Goal: Task Accomplishment & Management: Complete application form

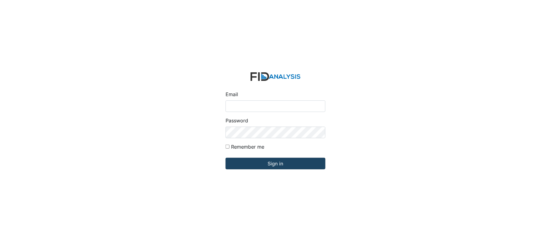
type input "[EMAIL_ADDRESS][DOMAIN_NAME]"
click at [274, 162] on input "Sign in" at bounding box center [276, 164] width 100 height 12
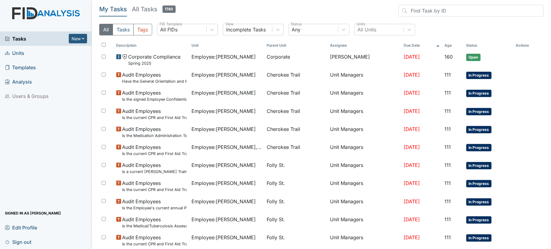
click at [13, 52] on span "Units" at bounding box center [14, 52] width 19 height 9
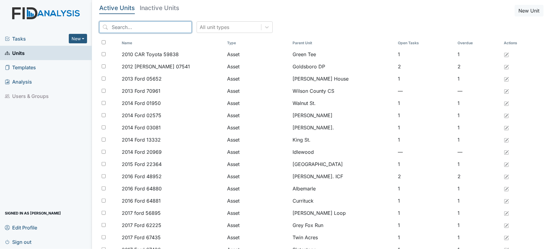
click at [157, 27] on input "search" at bounding box center [145, 27] width 93 height 12
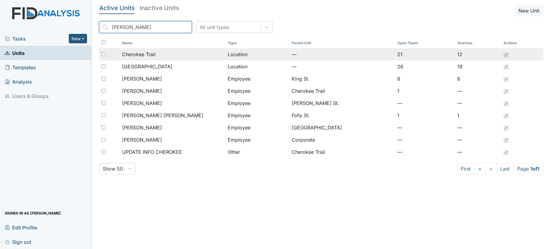
type input "cher"
click at [162, 55] on div "Cherokee Trail" at bounding box center [172, 54] width 101 height 7
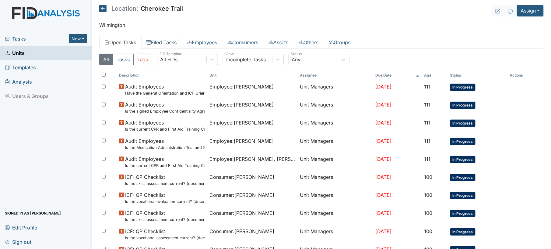
click at [171, 44] on link "Filed Tasks" at bounding box center [161, 42] width 41 height 13
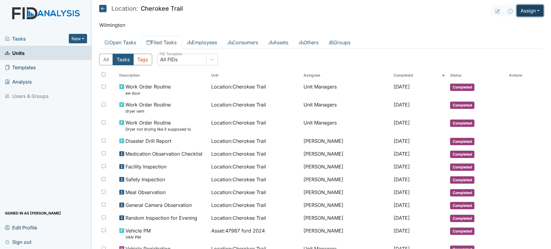
click at [531, 7] on button "Assign" at bounding box center [530, 11] width 27 height 12
click at [522, 30] on link "Assign Inspection" at bounding box center [515, 35] width 55 height 10
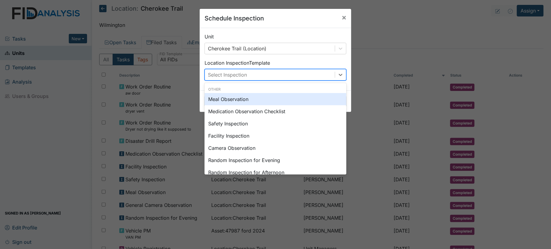
click at [305, 76] on div "Select Inspection" at bounding box center [270, 74] width 130 height 11
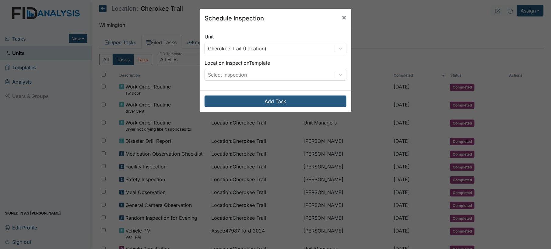
click at [174, 63] on div "Schedule Inspection × Unit Cherokee Trail (Location) Location Inspection Templa…" at bounding box center [275, 124] width 551 height 249
click at [346, 19] on button "×" at bounding box center [344, 17] width 15 height 17
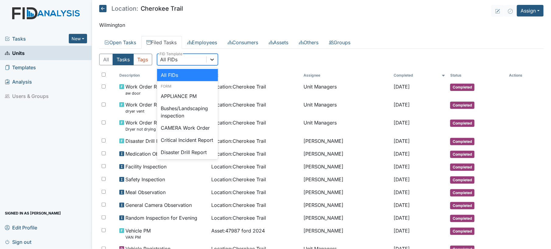
click at [210, 57] on icon at bounding box center [212, 59] width 6 height 6
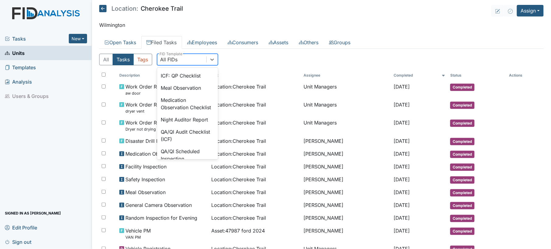
scroll to position [455, 0]
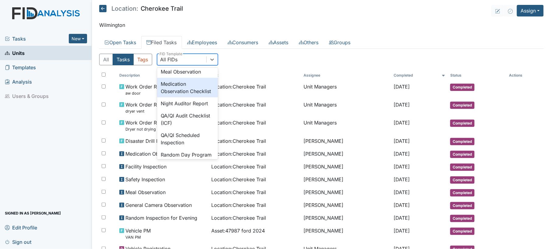
click at [185, 97] on div "Medication Observation Checklist" at bounding box center [187, 87] width 61 height 19
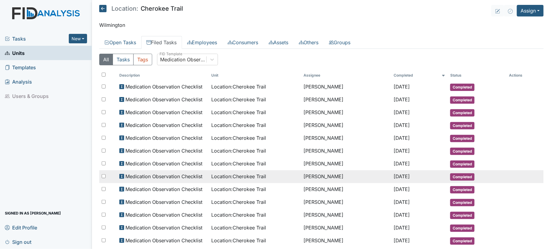
click at [221, 172] on span "Location : Cherokee Trail" at bounding box center [239, 175] width 55 height 7
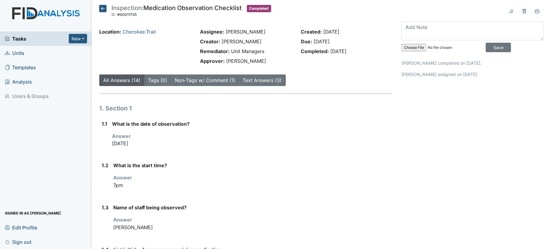
click at [104, 7] on icon at bounding box center [102, 8] width 7 height 7
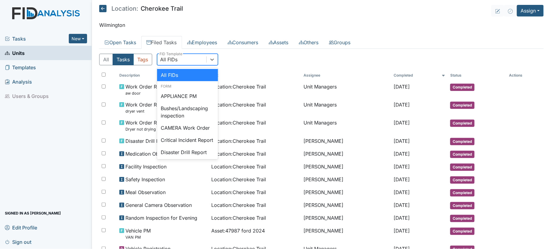
click at [205, 58] on div "All FIDs" at bounding box center [182, 59] width 49 height 11
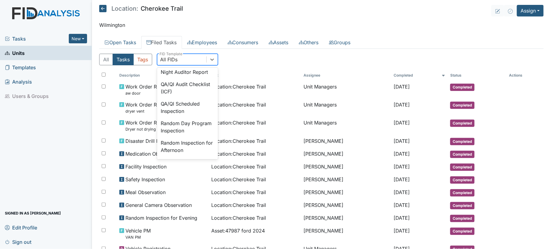
scroll to position [487, 0]
click at [192, 65] on div "Medication Observation Checklist" at bounding box center [187, 54] width 61 height 19
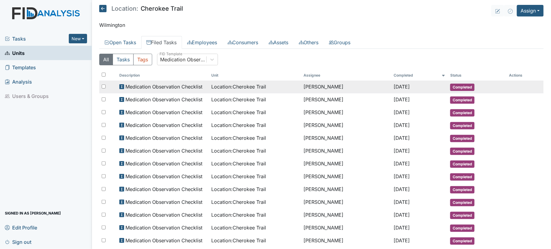
click at [209, 87] on td "Location : Cherokee Trail" at bounding box center [255, 86] width 92 height 13
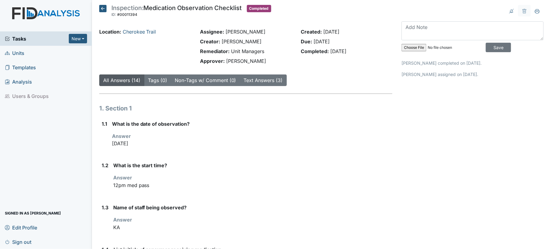
click at [225, 134] on div "Answer Oct 04, 2025" at bounding box center [252, 139] width 281 height 15
click at [101, 10] on icon at bounding box center [102, 8] width 7 height 7
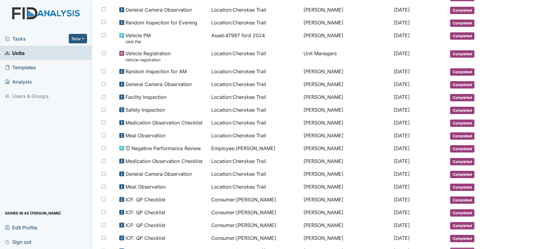
scroll to position [196, 0]
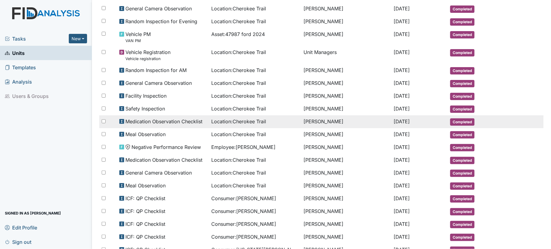
click at [318, 119] on td "Shmara Higgins" at bounding box center [346, 121] width 90 height 13
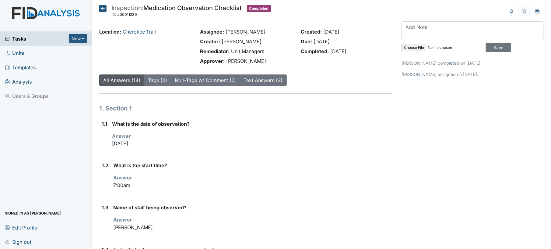
click at [103, 10] on icon at bounding box center [102, 8] width 7 height 7
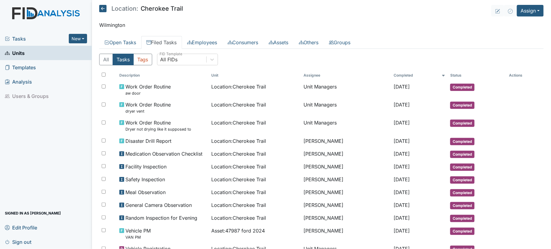
click at [103, 10] on icon at bounding box center [102, 8] width 7 height 7
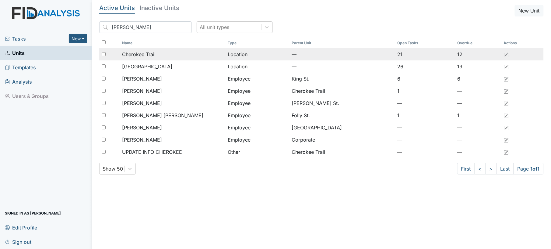
click at [192, 53] on div "Cherokee Trail" at bounding box center [172, 54] width 101 height 7
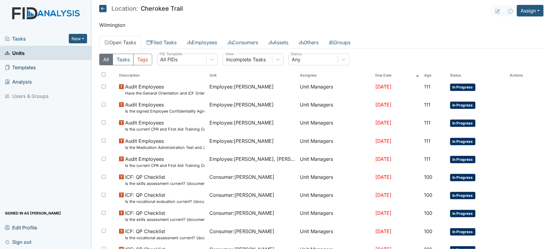
click at [377, 23] on p "Wilmington" at bounding box center [321, 24] width 445 height 7
click at [520, 14] on button "Assign" at bounding box center [530, 11] width 27 height 12
click at [522, 36] on link "Assign Inspection" at bounding box center [515, 35] width 55 height 10
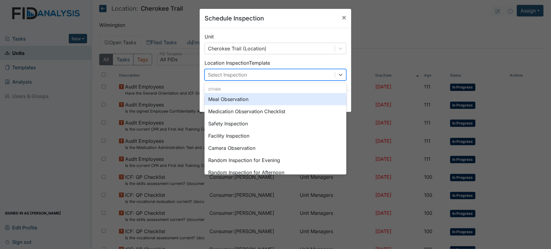
click at [283, 70] on div "Select Inspection" at bounding box center [270, 74] width 130 height 11
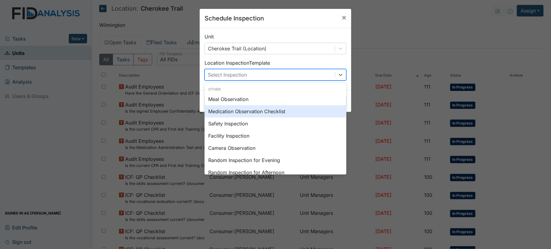
click at [281, 107] on div "Medication Observation Checklist" at bounding box center [276, 111] width 142 height 12
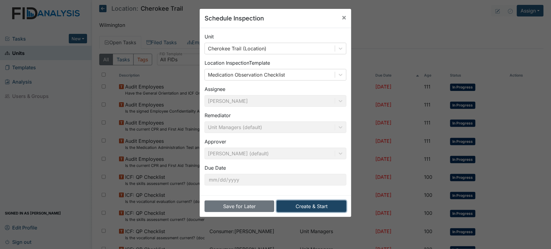
click at [318, 206] on button "Create & Start" at bounding box center [312, 206] width 70 height 12
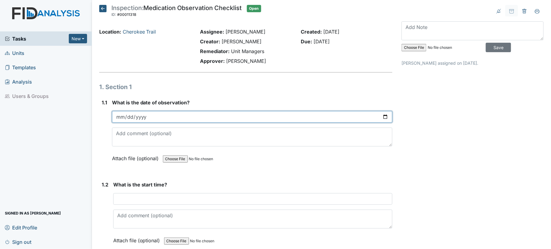
click at [185, 117] on input "date" at bounding box center [252, 117] width 281 height 12
click at [381, 113] on input "date" at bounding box center [252, 117] width 281 height 12
type input "[DATE]"
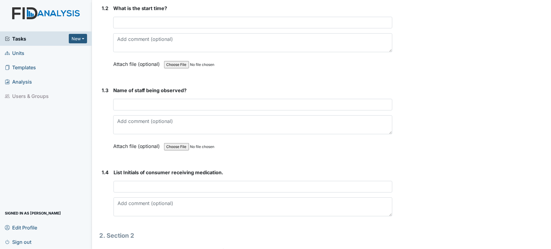
scroll to position [178, 0]
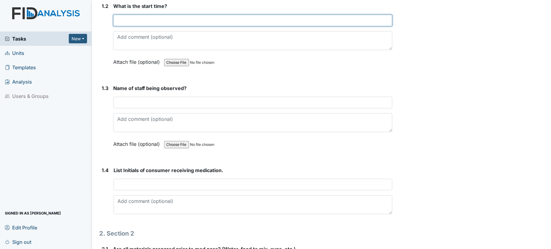
click at [257, 16] on input "text" at bounding box center [253, 21] width 280 height 12
type input "7:00pm"
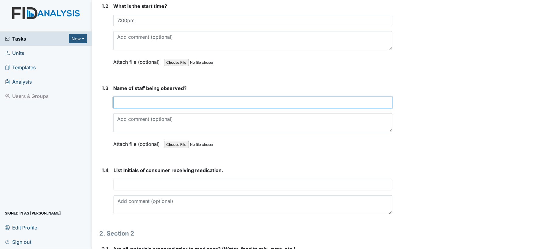
click at [237, 97] on input "text" at bounding box center [253, 103] width 280 height 12
type input "r"
type input "Renee"
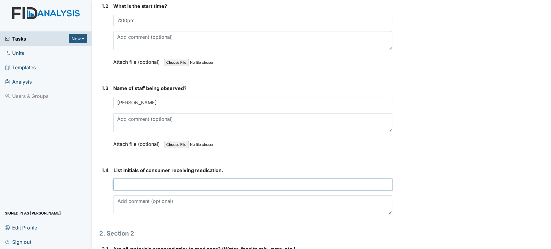
click at [222, 181] on input "text" at bounding box center [253, 185] width 279 height 12
type input "all"
click at [207, 201] on textarea at bounding box center [253, 204] width 279 height 19
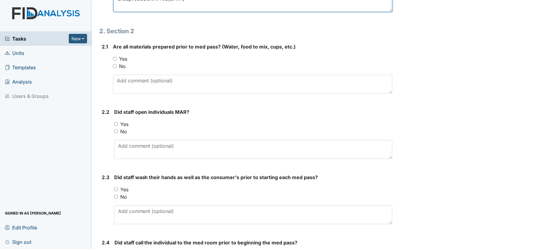
scroll to position [382, 0]
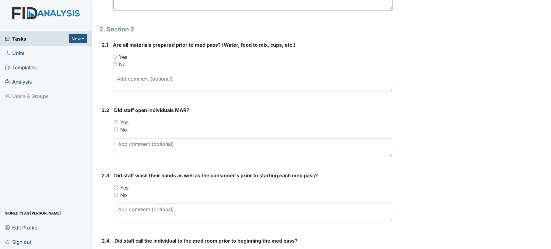
type textarea "except DC"
click at [114, 56] on input "Yes" at bounding box center [115, 57] width 4 height 4
radio input "true"
click at [117, 122] on input "Yes" at bounding box center [116, 122] width 4 height 4
radio input "true"
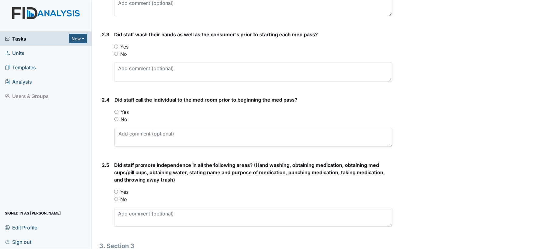
scroll to position [527, 0]
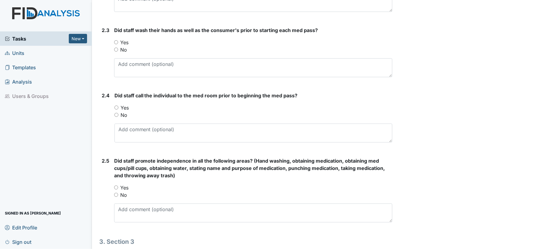
click at [116, 40] on input "Yes" at bounding box center [116, 42] width 4 height 4
radio input "true"
click at [115, 104] on div "Yes" at bounding box center [254, 107] width 278 height 7
click at [116, 106] on input "Yes" at bounding box center [117, 107] width 4 height 4
radio input "true"
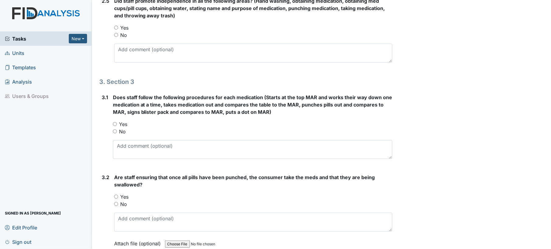
scroll to position [682, 0]
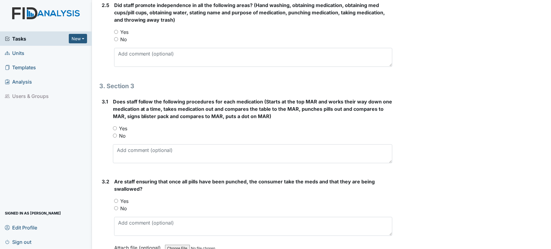
click at [115, 32] on input "Yes" at bounding box center [116, 32] width 4 height 4
radio input "true"
click at [114, 129] on input "Yes" at bounding box center [115, 128] width 4 height 4
radio input "true"
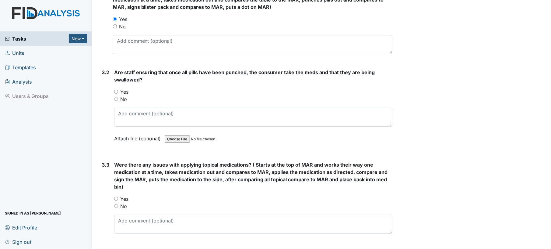
scroll to position [806, 0]
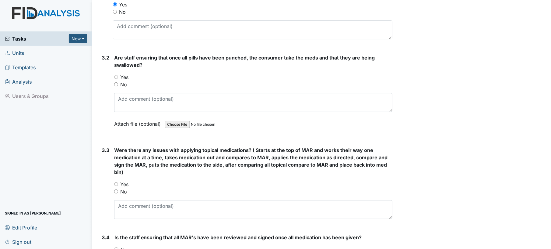
click at [116, 77] on input "Yes" at bounding box center [116, 77] width 4 height 4
radio input "true"
click at [116, 189] on input "No" at bounding box center [116, 191] width 4 height 4
radio input "true"
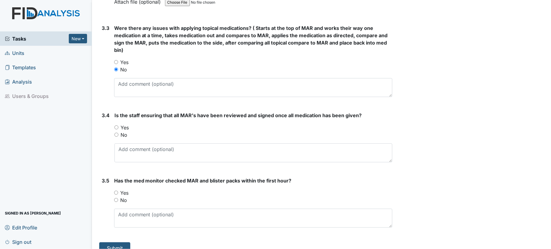
scroll to position [939, 0]
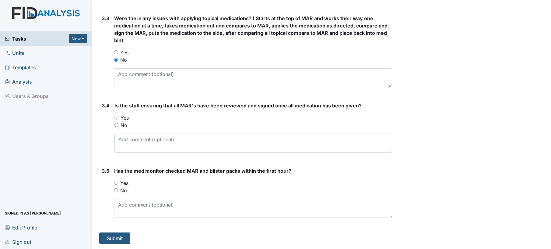
click at [116, 115] on input "Yes" at bounding box center [117, 117] width 4 height 4
radio input "true"
click at [118, 181] on input "Yes" at bounding box center [116, 183] width 4 height 4
radio input "true"
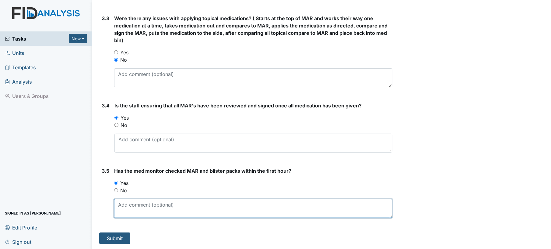
click at [147, 207] on textarea at bounding box center [253, 208] width 279 height 19
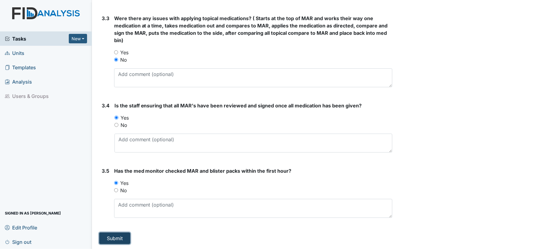
click at [121, 235] on button "Submit" at bounding box center [114, 238] width 31 height 12
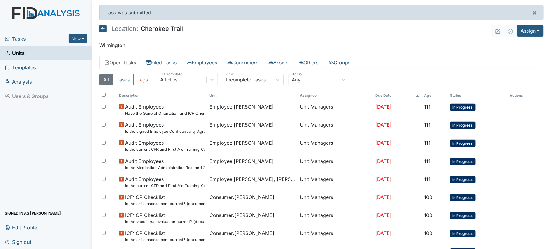
click at [271, 27] on header "Location: Cherokee Trail Assign Assign Form Assign Inspection Assign Document A…" at bounding box center [321, 31] width 445 height 12
click at [523, 34] on button "Assign" at bounding box center [530, 31] width 27 height 12
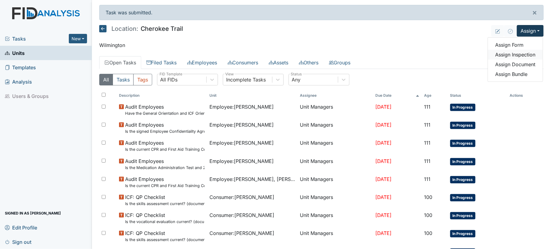
click at [524, 55] on link "Assign Inspection" at bounding box center [515, 55] width 55 height 10
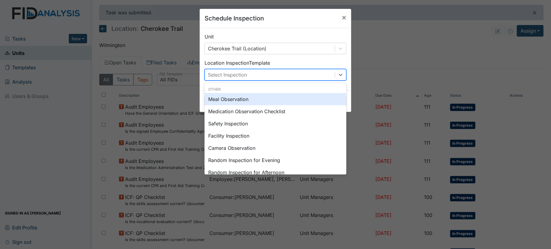
click at [299, 80] on div "Select Inspection" at bounding box center [270, 74] width 130 height 11
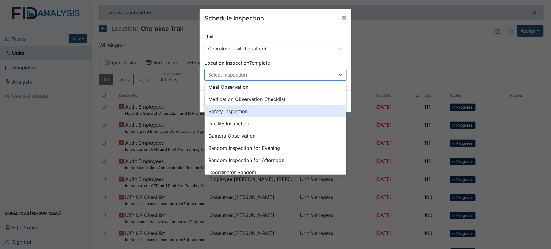
scroll to position [14, 0]
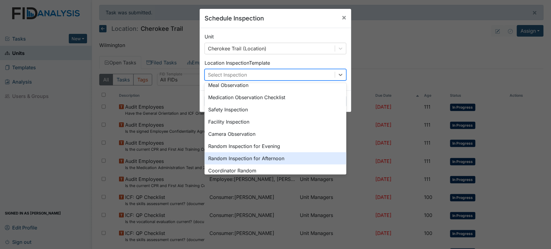
click at [282, 160] on div "Random Inspection for Afternoon" at bounding box center [276, 158] width 142 height 12
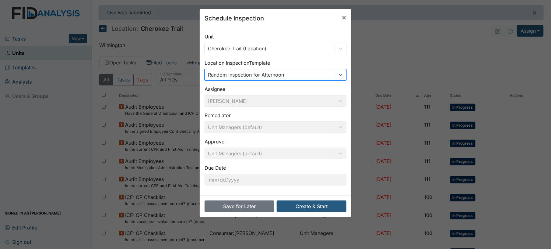
click at [282, 159] on div "Approver Unit Managers (default)" at bounding box center [276, 148] width 142 height 21
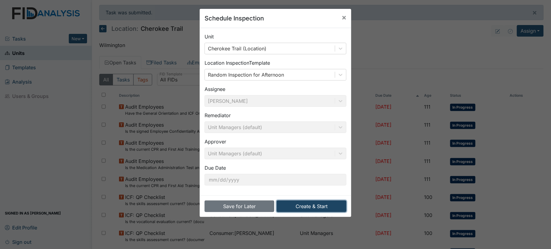
click at [303, 207] on button "Create & Start" at bounding box center [312, 206] width 70 height 12
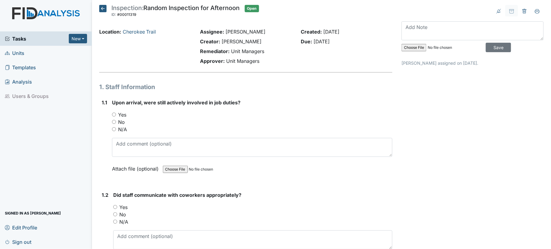
click at [113, 112] on input "Yes" at bounding box center [114, 114] width 4 height 4
radio input "true"
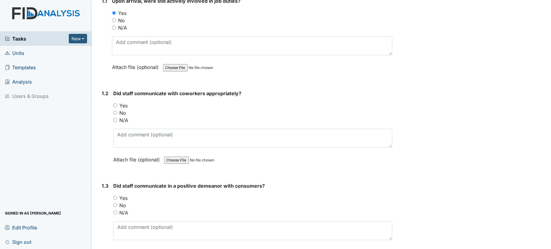
scroll to position [146, 0]
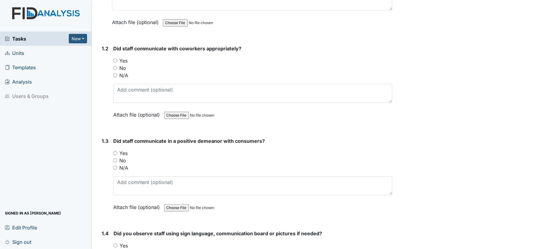
click at [115, 59] on input "Yes" at bounding box center [115, 60] width 4 height 4
radio input "true"
click at [115, 151] on input "Yes" at bounding box center [115, 153] width 4 height 4
radio input "true"
click at [228, 155] on div "Yes" at bounding box center [253, 152] width 280 height 7
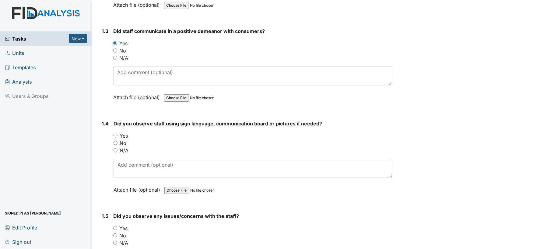
scroll to position [325, 0]
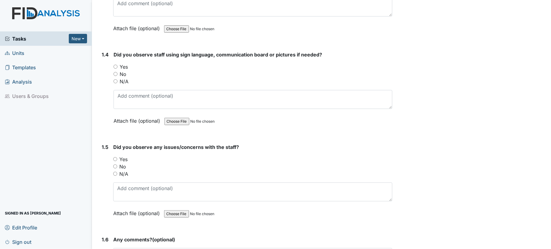
click at [120, 66] on label "Yes" at bounding box center [124, 66] width 8 height 7
click at [118, 66] on input "Yes" at bounding box center [116, 67] width 4 height 4
radio input "true"
click at [114, 79] on input "N/A" at bounding box center [116, 81] width 4 height 4
radio input "true"
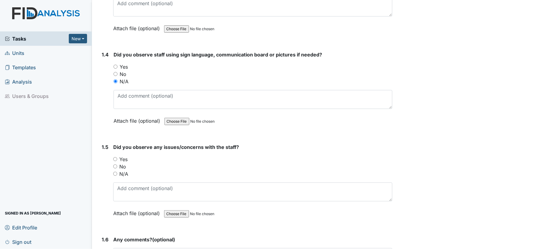
click at [116, 163] on div "No" at bounding box center [253, 166] width 280 height 7
click at [116, 164] on input "No" at bounding box center [115, 166] width 4 height 4
radio input "true"
click at [151, 163] on div "No" at bounding box center [253, 166] width 280 height 7
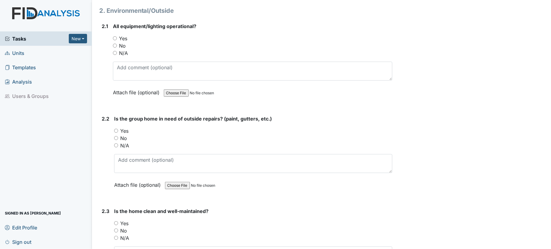
scroll to position [634, 0]
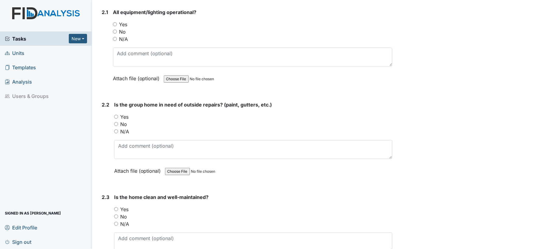
click at [115, 23] on input "Yes" at bounding box center [115, 24] width 4 height 4
radio input "true"
click at [116, 122] on input "No" at bounding box center [116, 124] width 4 height 4
radio input "true"
click at [117, 207] on input "Yes" at bounding box center [116, 209] width 4 height 4
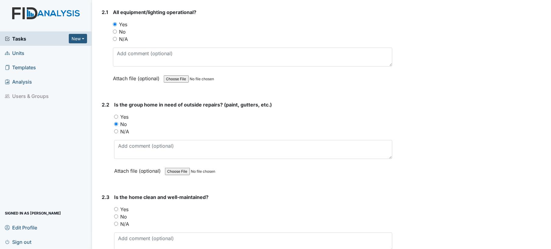
radio input "true"
click at [188, 199] on div "Is the home clean and well-maintained? You must select one of the below options…" at bounding box center [253, 232] width 279 height 78
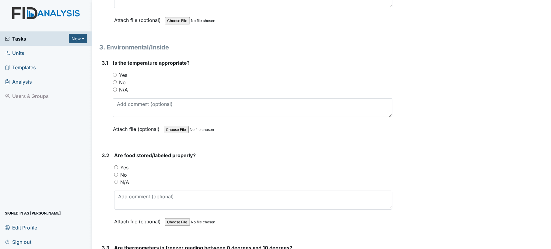
scroll to position [910, 0]
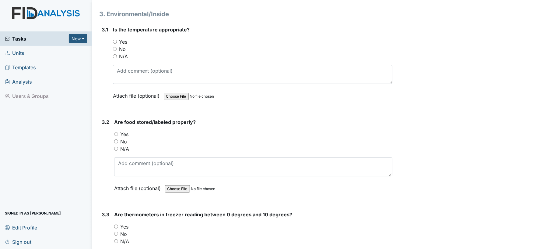
click at [115, 40] on input "Yes" at bounding box center [115, 42] width 4 height 4
radio input "true"
click at [117, 139] on input "No" at bounding box center [116, 141] width 4 height 4
radio input "true"
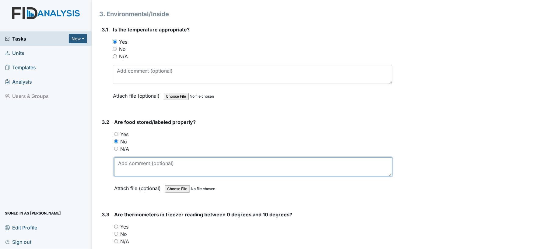
click at [136, 166] on textarea at bounding box center [253, 166] width 279 height 19
type textarea "some items in the pantry do not have open dates"
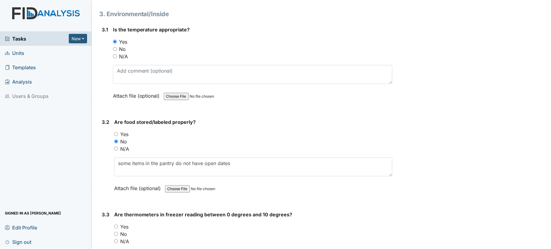
click at [115, 224] on input "Yes" at bounding box center [116, 226] width 4 height 4
radio input "true"
click at [325, 223] on div "Yes" at bounding box center [253, 226] width 279 height 7
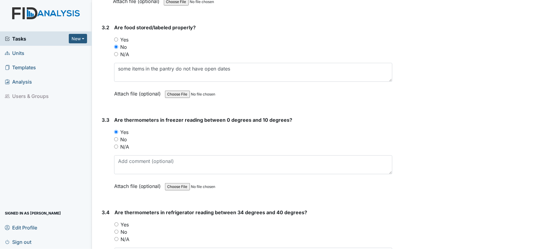
scroll to position [1105, 0]
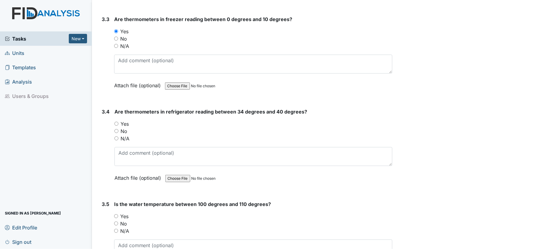
click at [116, 122] on input "Yes" at bounding box center [117, 124] width 4 height 4
radio input "true"
click at [115, 214] on input "Yes" at bounding box center [116, 216] width 4 height 4
radio input "true"
click at [182, 212] on div "Yes" at bounding box center [253, 215] width 279 height 7
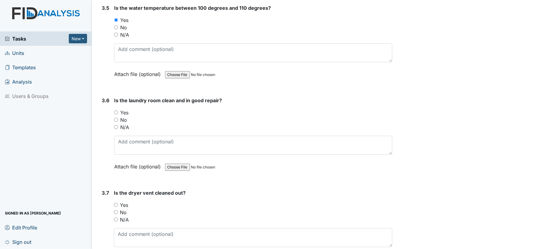
scroll to position [1316, 0]
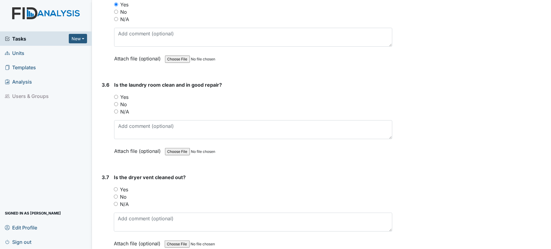
click at [116, 95] on input "Yes" at bounding box center [116, 97] width 4 height 4
radio input "true"
click at [116, 187] on input "Yes" at bounding box center [116, 189] width 4 height 4
radio input "true"
click at [198, 186] on div "Yes" at bounding box center [253, 189] width 279 height 7
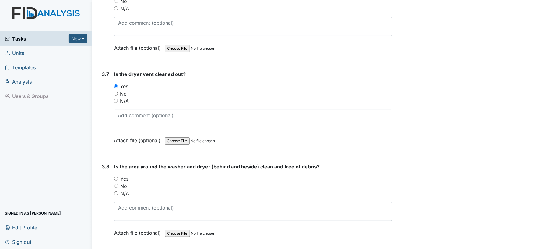
scroll to position [1478, 0]
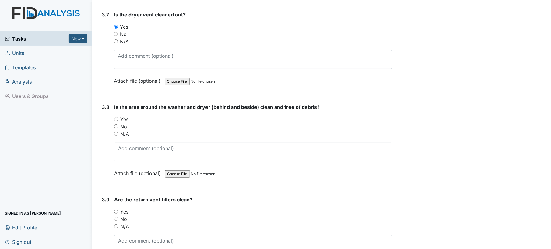
click at [116, 32] on input "No" at bounding box center [116, 34] width 4 height 4
radio input "true"
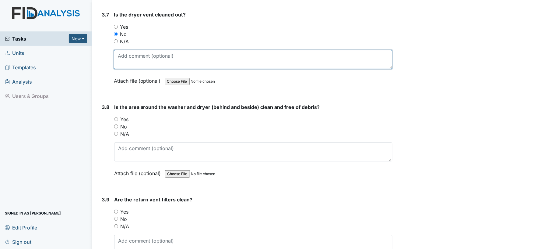
click at [122, 50] on textarea at bounding box center [253, 59] width 279 height 19
type textarea "clean out when saw it had not been cleaned out"
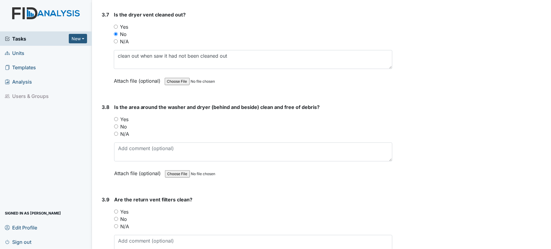
click at [116, 117] on input "Yes" at bounding box center [116, 119] width 4 height 4
radio input "true"
click at [188, 124] on div "No" at bounding box center [253, 126] width 279 height 7
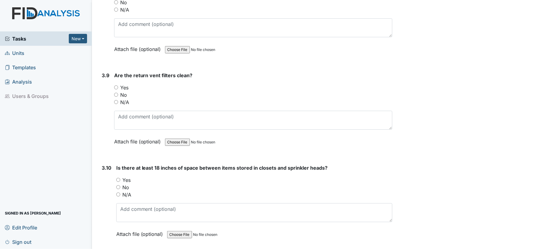
scroll to position [1625, 0]
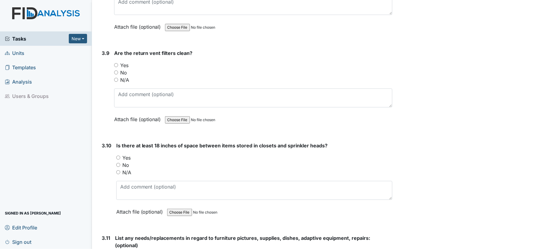
click at [116, 63] on input "Yes" at bounding box center [116, 65] width 4 height 4
radio input "true"
click at [119, 155] on input "Yes" at bounding box center [118, 157] width 4 height 4
radio input "true"
click at [216, 161] on div "No" at bounding box center [254, 164] width 277 height 7
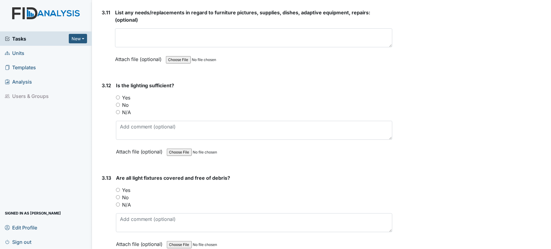
scroll to position [1852, 0]
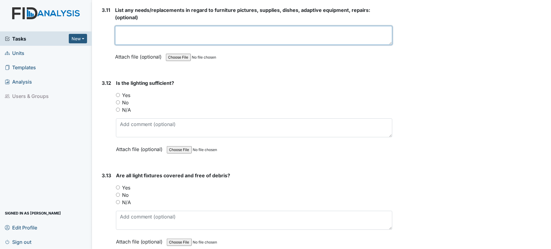
click at [201, 26] on textarea at bounding box center [254, 35] width 278 height 19
type textarea "towels, pillows, sheets, ordered more today"
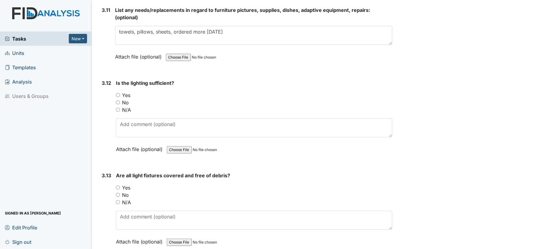
click at [117, 93] on input "Yes" at bounding box center [118, 95] width 4 height 4
radio input "true"
click at [119, 185] on input "Yes" at bounding box center [118, 187] width 4 height 4
radio input "true"
click at [248, 191] on div "No" at bounding box center [254, 194] width 277 height 7
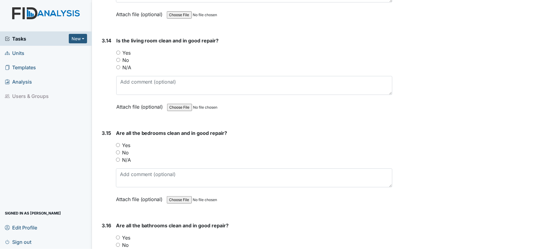
scroll to position [2080, 0]
click at [119, 50] on input "Yes" at bounding box center [118, 52] width 4 height 4
radio input "true"
click at [119, 143] on input "Yes" at bounding box center [118, 145] width 4 height 4
radio input "true"
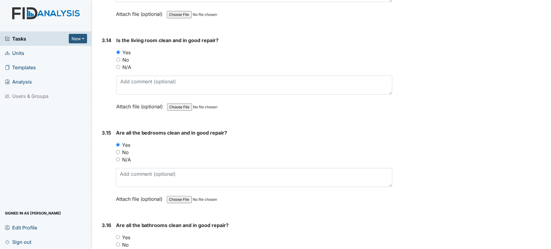
click at [178, 141] on div "Yes" at bounding box center [254, 144] width 277 height 7
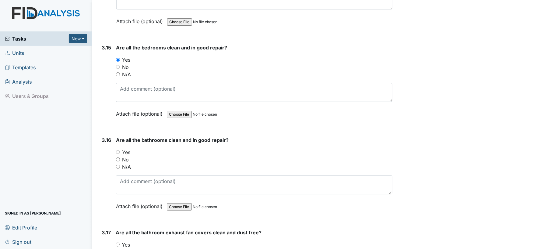
scroll to position [2258, 0]
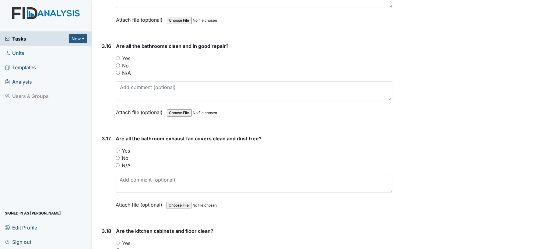
click at [116, 55] on div "Yes" at bounding box center [254, 58] width 277 height 7
click at [116, 56] on input "Yes" at bounding box center [118, 58] width 4 height 4
radio input "true"
click at [118, 156] on input "No" at bounding box center [118, 158] width 4 height 4
radio input "true"
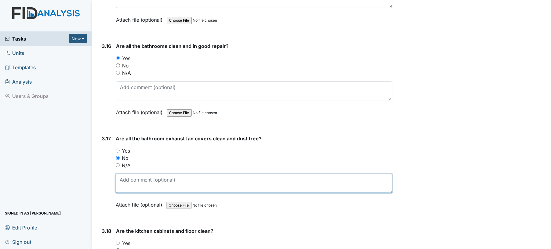
click at [136, 178] on textarea at bounding box center [254, 183] width 277 height 19
type textarea "dust in staff bath"
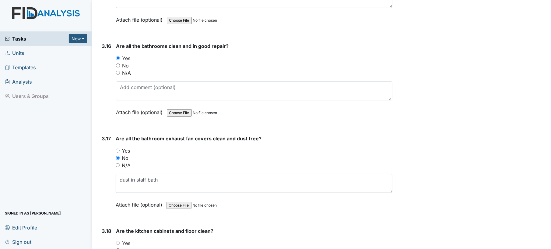
click at [388, 154] on div "No" at bounding box center [254, 157] width 277 height 7
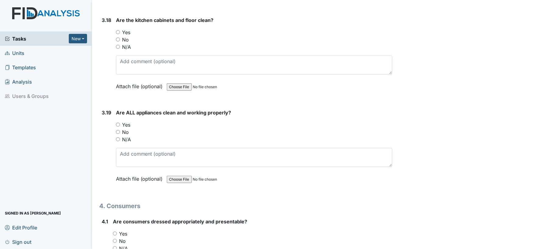
scroll to position [2470, 0]
click at [116, 30] on input "Yes" at bounding box center [118, 32] width 4 height 4
radio input "true"
click at [118, 122] on input "Yes" at bounding box center [118, 124] width 4 height 4
radio input "true"
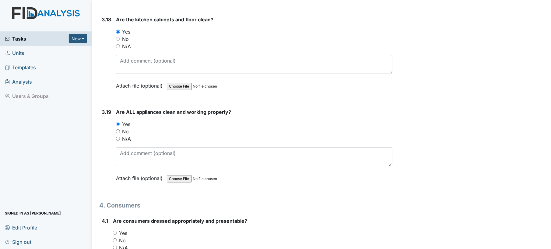
click at [317, 108] on strong "Are ALL appliances clean and working properly?" at bounding box center [254, 111] width 277 height 7
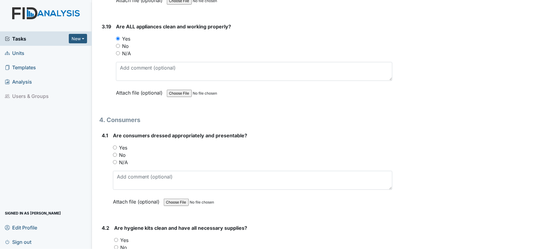
scroll to position [2648, 0]
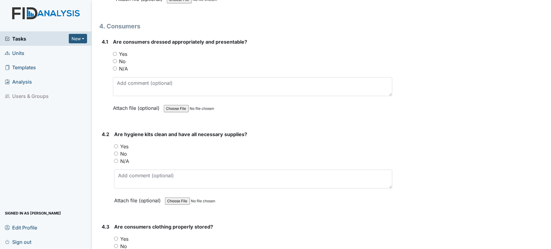
click at [116, 52] on input "Yes" at bounding box center [115, 54] width 4 height 4
radio input "true"
click at [117, 144] on input "Yes" at bounding box center [116, 146] width 4 height 4
radio input "true"
click at [272, 150] on div "No" at bounding box center [253, 153] width 279 height 7
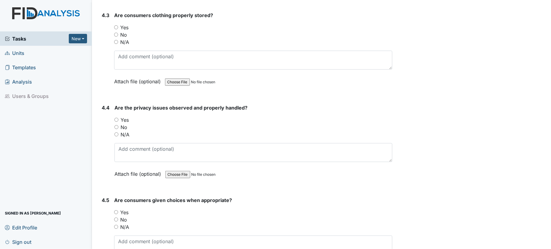
scroll to position [2843, 0]
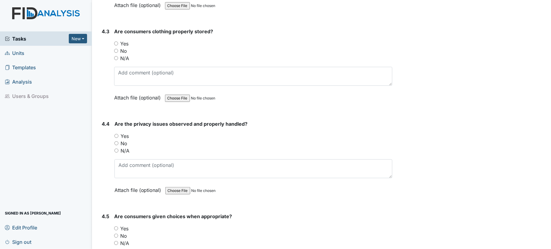
click at [117, 41] on input "Yes" at bounding box center [116, 43] width 4 height 4
radio input "true"
click at [118, 148] on input "N/A" at bounding box center [117, 150] width 4 height 4
radio input "true"
click at [205, 140] on div "No" at bounding box center [254, 143] width 278 height 7
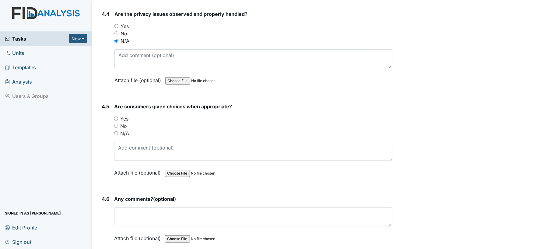
scroll to position [3022, 0]
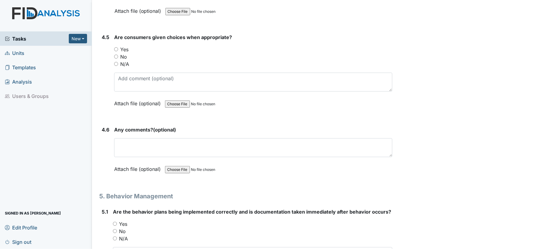
click at [115, 47] on input "Yes" at bounding box center [116, 49] width 4 height 4
radio input "true"
click at [144, 191] on h1 "5. Behavior Management" at bounding box center [246, 195] width 294 height 9
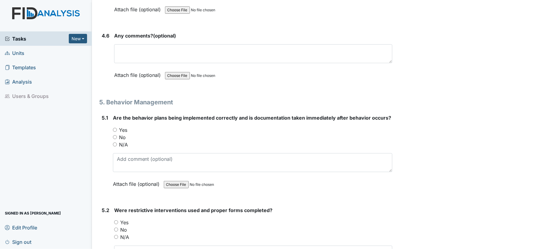
scroll to position [3201, 0]
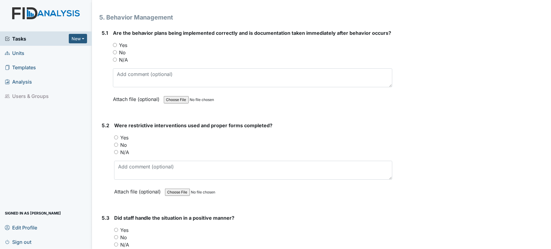
click at [116, 43] on input "Yes" at bounding box center [115, 45] width 4 height 4
radio input "true"
click at [118, 148] on div "N/A" at bounding box center [253, 151] width 279 height 7
click at [117, 150] on input "N/A" at bounding box center [116, 152] width 4 height 4
radio input "true"
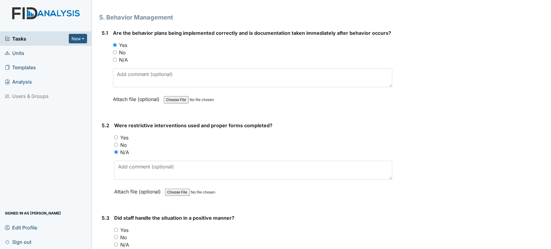
click at [190, 134] on div "Yes" at bounding box center [253, 137] width 279 height 7
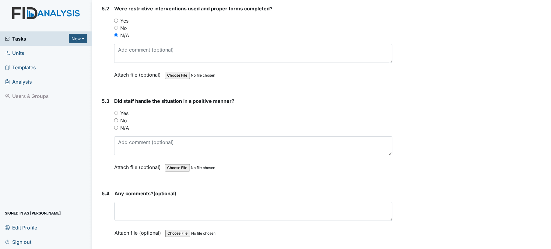
scroll to position [3380, 0]
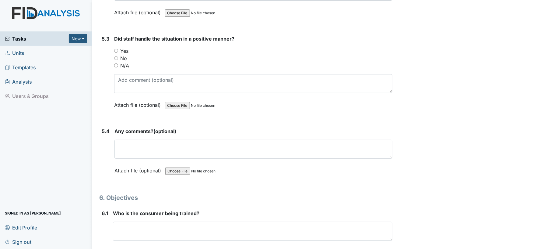
click at [114, 49] on input "Yes" at bounding box center [116, 51] width 4 height 4
radio input "true"
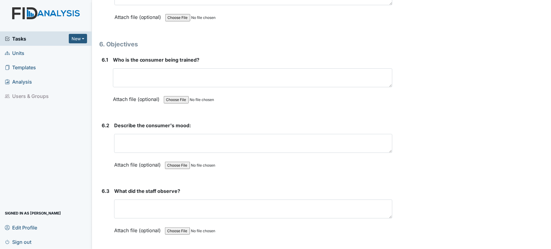
scroll to position [3558, 0]
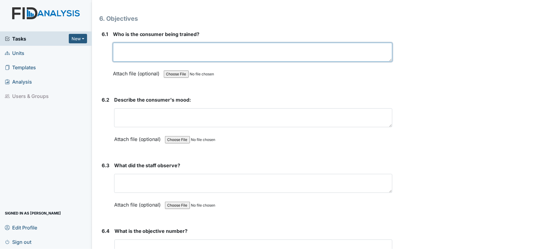
click at [216, 43] on textarea at bounding box center [253, 52] width 280 height 19
type textarea "na"
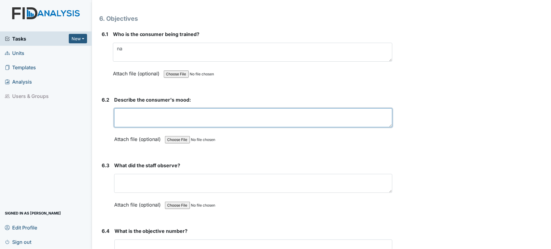
click at [221, 108] on textarea at bounding box center [253, 117] width 279 height 19
type textarea "na"
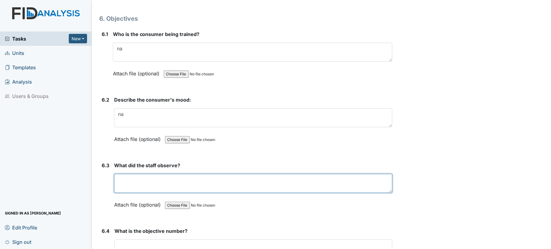
click at [219, 179] on textarea at bounding box center [253, 183] width 279 height 19
type textarea "na"
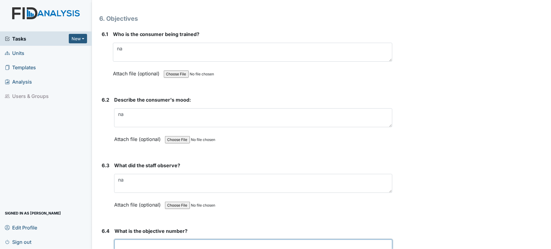
click at [229, 239] on textarea at bounding box center [254, 248] width 278 height 19
type textarea "na"
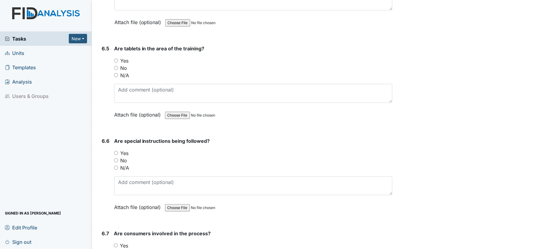
scroll to position [3818, 0]
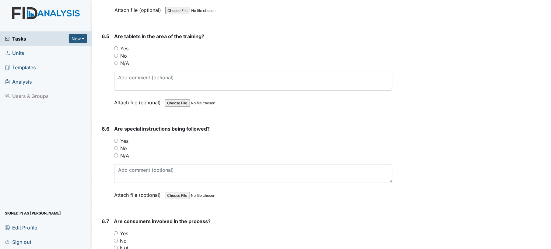
click at [116, 46] on input "Yes" at bounding box center [116, 48] width 4 height 4
radio input "true"
click at [116, 61] on input "N/A" at bounding box center [116, 63] width 4 height 4
radio input "true"
click at [118, 153] on input "N/A" at bounding box center [116, 155] width 4 height 4
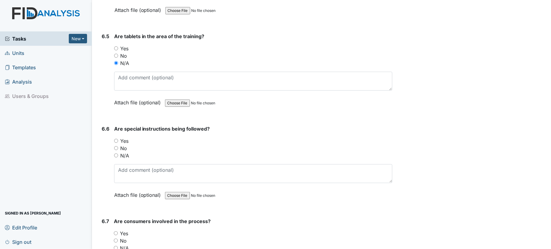
radio input "true"
click at [227, 137] on div "Yes" at bounding box center [253, 140] width 279 height 7
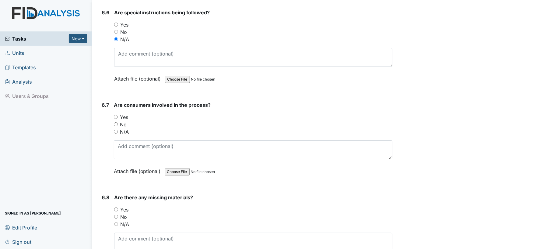
scroll to position [3997, 0]
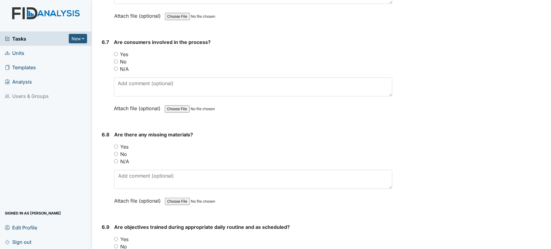
click at [115, 67] on input "N/A" at bounding box center [116, 69] width 4 height 4
radio input "true"
click at [115, 159] on input "N/A" at bounding box center [116, 161] width 4 height 4
radio input "true"
click at [267, 143] on div "Yes" at bounding box center [253, 146] width 279 height 7
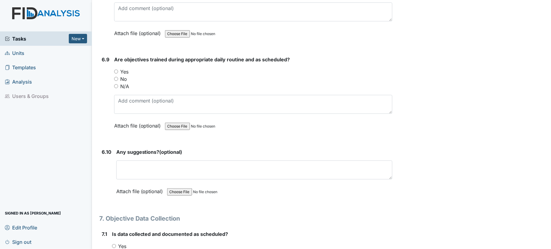
scroll to position [4192, 0]
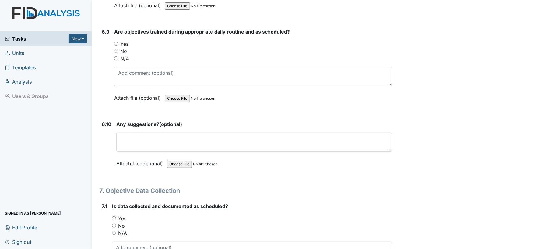
click at [116, 56] on input "N/A" at bounding box center [116, 58] width 4 height 4
radio input "true"
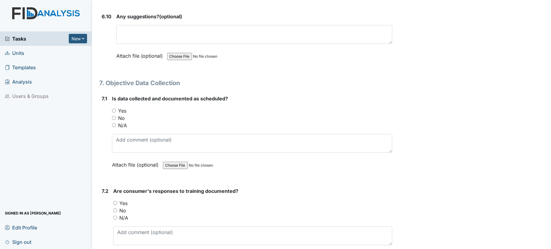
scroll to position [4371, 0]
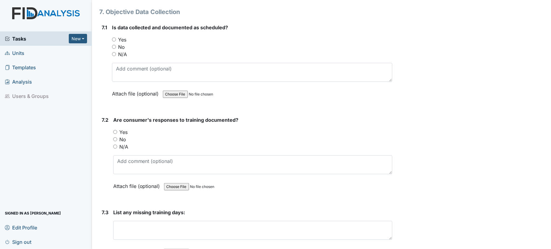
click at [113, 52] on input "N/A" at bounding box center [114, 54] width 4 height 4
radio input "true"
click at [115, 144] on input "N/A" at bounding box center [115, 146] width 4 height 4
radio input "true"
click at [229, 136] on div "No" at bounding box center [253, 139] width 280 height 7
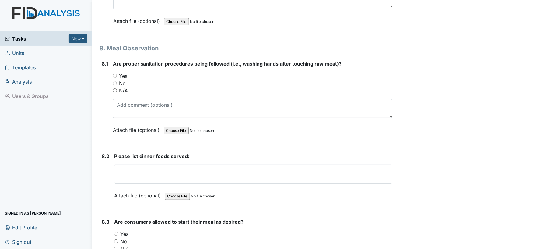
scroll to position [4614, 0]
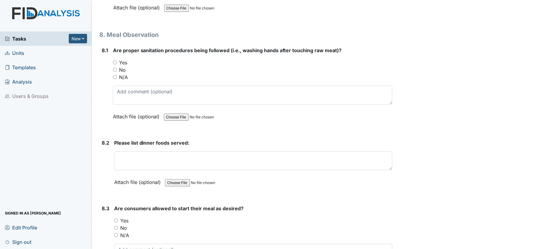
click at [115, 60] on input "Yes" at bounding box center [115, 62] width 4 height 4
radio input "true"
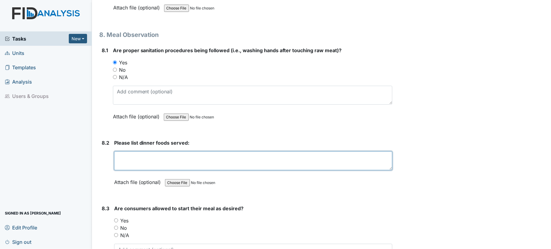
click at [255, 151] on textarea at bounding box center [253, 160] width 279 height 19
type textarea "meatloaf, mash potatos, chick peas, milk, juice"
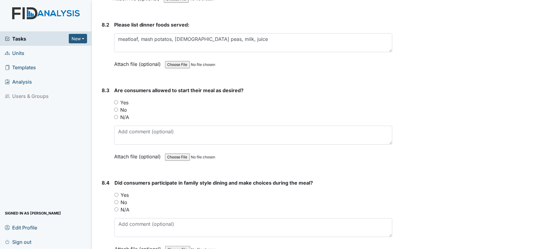
scroll to position [4761, 0]
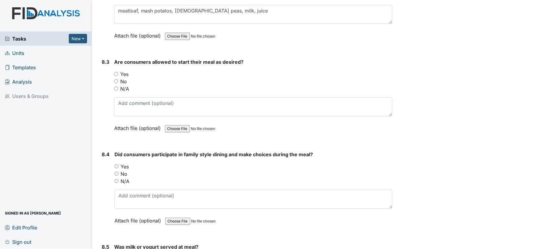
click at [300, 85] on div "N/A" at bounding box center [253, 88] width 279 height 7
click at [116, 72] on input "Yes" at bounding box center [116, 74] width 4 height 4
radio input "true"
click at [115, 164] on input "Yes" at bounding box center [117, 166] width 4 height 4
radio input "true"
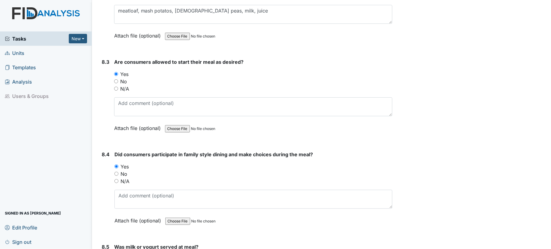
click at [160, 163] on div "Yes" at bounding box center [254, 166] width 278 height 7
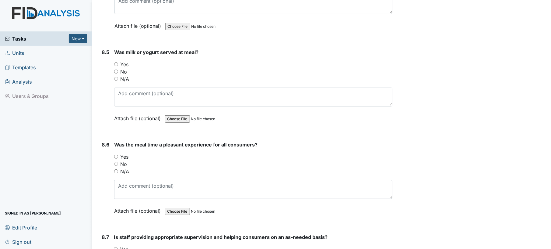
scroll to position [4956, 0]
click at [116, 62] on input "Yes" at bounding box center [116, 64] width 4 height 4
radio input "true"
click at [153, 152] on div "Yes" at bounding box center [253, 155] width 279 height 7
click at [116, 154] on input "Yes" at bounding box center [116, 156] width 4 height 4
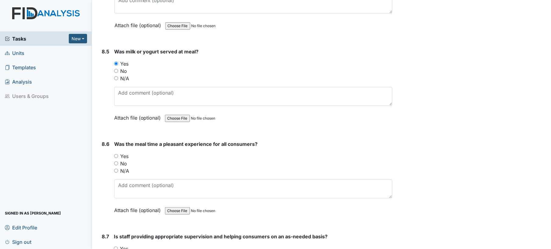
radio input "true"
click at [185, 152] on div "Yes" at bounding box center [253, 155] width 279 height 7
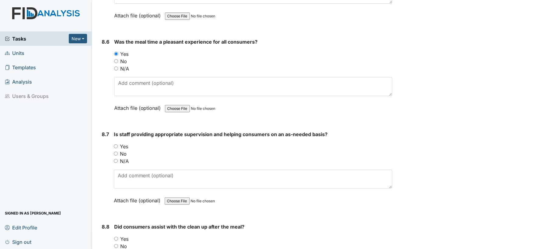
scroll to position [5151, 0]
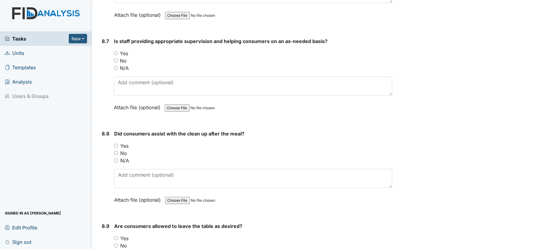
click at [117, 51] on input "Yes" at bounding box center [116, 53] width 4 height 4
radio input "true"
click at [116, 143] on input "Yes" at bounding box center [116, 145] width 4 height 4
radio input "true"
click at [204, 149] on div "No" at bounding box center [253, 152] width 279 height 7
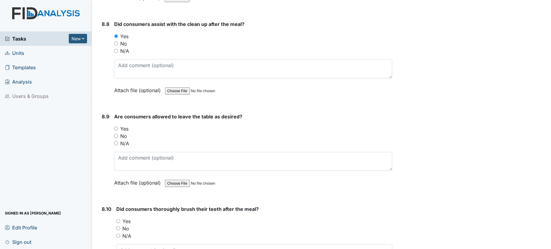
scroll to position [5297, 0]
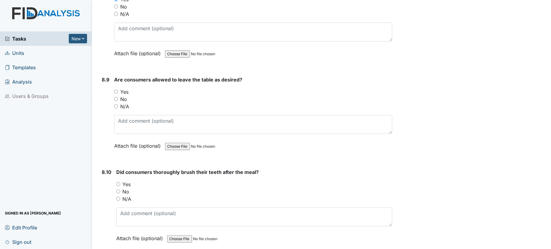
click at [118, 90] on input "Yes" at bounding box center [116, 92] width 4 height 4
radio input "true"
click at [193, 95] on div "No" at bounding box center [253, 98] width 279 height 7
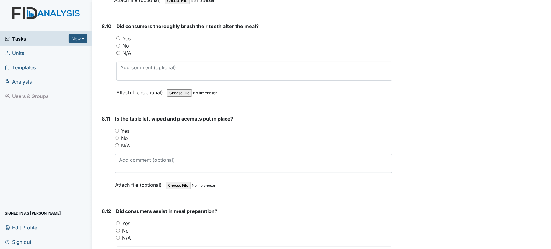
scroll to position [5443, 0]
click at [119, 36] on input "Yes" at bounding box center [118, 38] width 4 height 4
radio input "true"
click at [117, 143] on input "N/A" at bounding box center [117, 145] width 4 height 4
radio input "true"
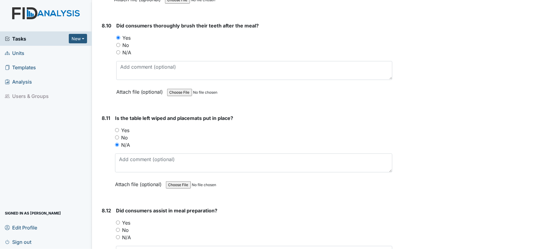
click at [168, 134] on div "No" at bounding box center [254, 137] width 278 height 7
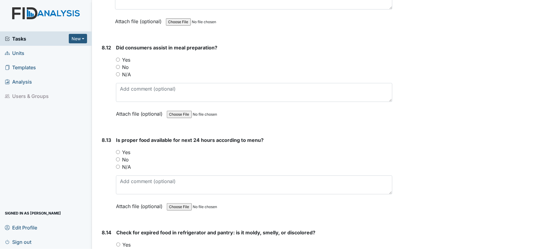
scroll to position [5622, 0]
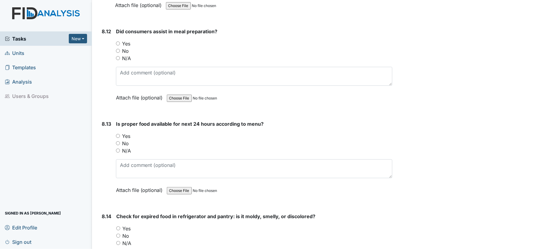
click at [117, 41] on input "Yes" at bounding box center [118, 43] width 4 height 4
radio input "true"
click at [117, 49] on input "No" at bounding box center [118, 51] width 4 height 4
radio input "true"
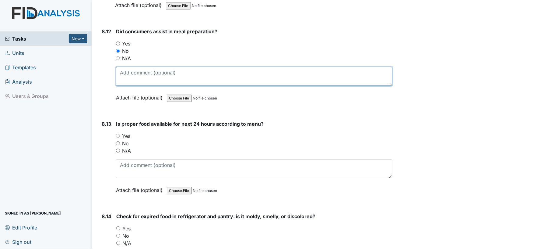
click at [134, 67] on textarea at bounding box center [254, 76] width 277 height 19
type textarea "they were asked"
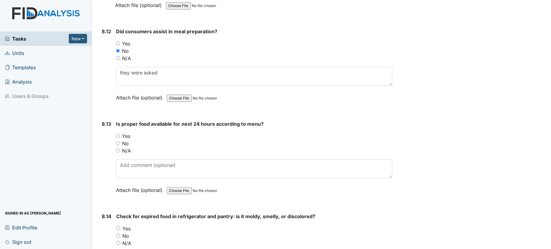
click at [192, 132] on div "Yes" at bounding box center [254, 135] width 277 height 7
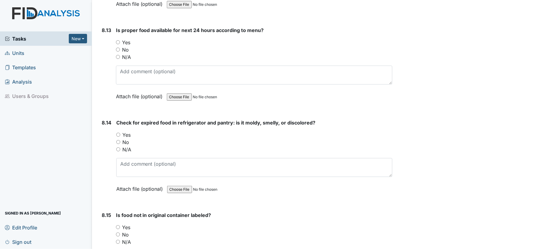
scroll to position [5719, 0]
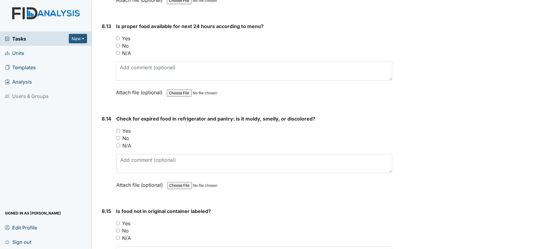
click at [118, 36] on input "Yes" at bounding box center [118, 38] width 4 height 4
radio input "true"
click at [119, 129] on input "Yes" at bounding box center [118, 131] width 4 height 4
radio input "true"
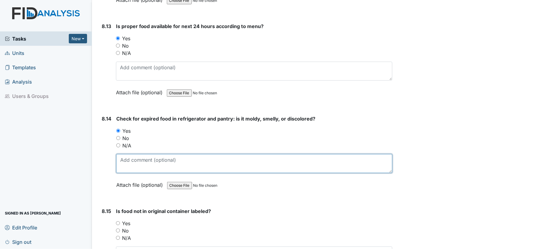
click at [135, 154] on textarea at bounding box center [254, 163] width 277 height 19
type textarea "threw out cucumbers"
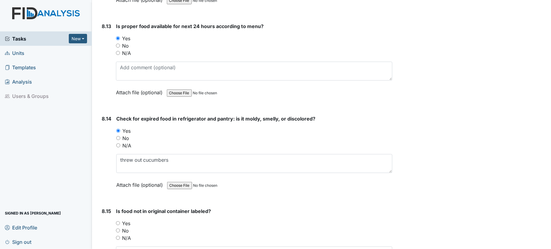
click at [202, 134] on div "No" at bounding box center [254, 137] width 277 height 7
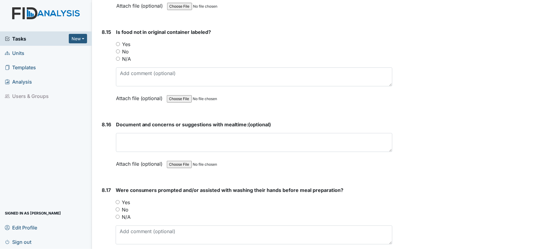
scroll to position [5914, 0]
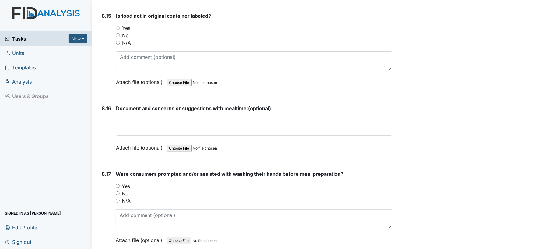
click at [190, 39] on div "N/A" at bounding box center [254, 42] width 277 height 7
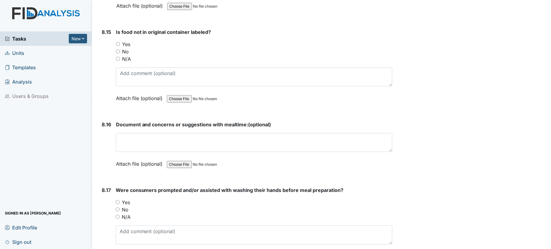
click at [190, 41] on div "Yes" at bounding box center [254, 44] width 277 height 7
click at [116, 42] on input "Yes" at bounding box center [118, 44] width 4 height 4
radio input "true"
click at [209, 121] on span "Document and concerns or suggestions with mealtime:" at bounding box center [182, 124] width 133 height 6
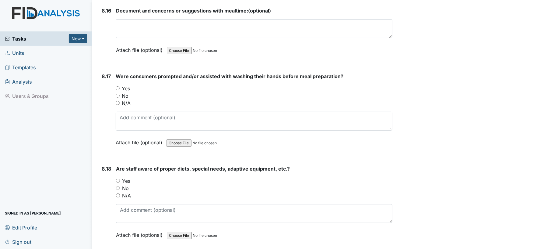
scroll to position [6028, 0]
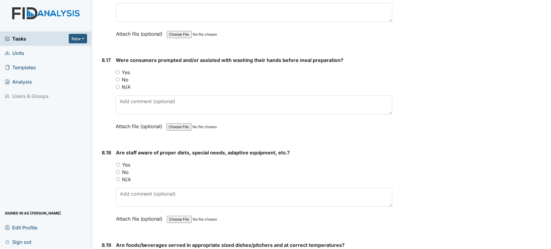
click at [116, 70] on input "Yes" at bounding box center [118, 72] width 4 height 4
radio input "true"
click at [118, 162] on input "Yes" at bounding box center [118, 164] width 4 height 4
radio input "true"
click at [200, 149] on span "Are staff aware of proper diets, special needs, adaptive equipment, etc.?" at bounding box center [203, 152] width 174 height 6
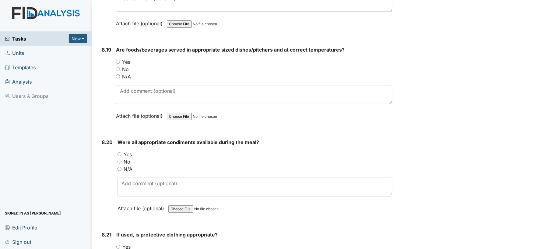
scroll to position [6239, 0]
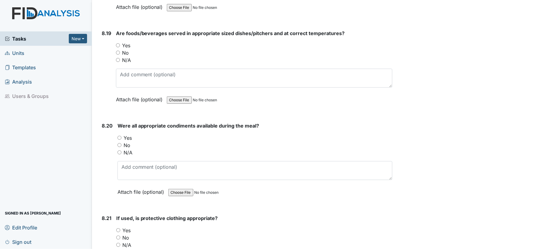
click at [117, 43] on input "Yes" at bounding box center [118, 45] width 4 height 4
radio input "true"
click at [119, 136] on input "Yes" at bounding box center [120, 138] width 4 height 4
radio input "true"
click at [197, 122] on div "Were all appropriate condiments available during the meal? You must select one …" at bounding box center [255, 161] width 275 height 78
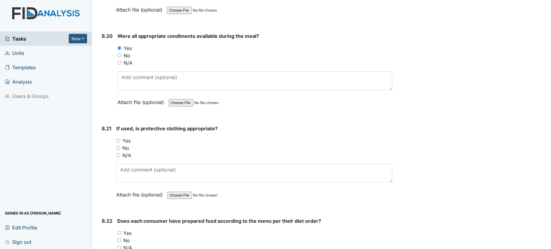
scroll to position [6369, 0]
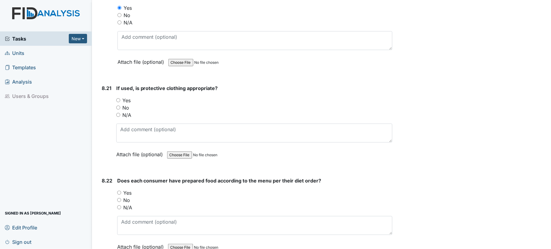
click at [118, 104] on div "No" at bounding box center [254, 107] width 277 height 7
click at [118, 98] on input "Yes" at bounding box center [118, 100] width 4 height 4
radio input "true"
click at [195, 97] on div "Yes" at bounding box center [254, 100] width 277 height 7
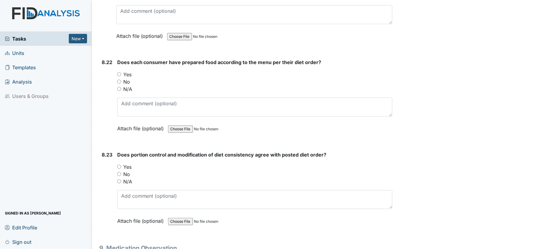
scroll to position [6515, 0]
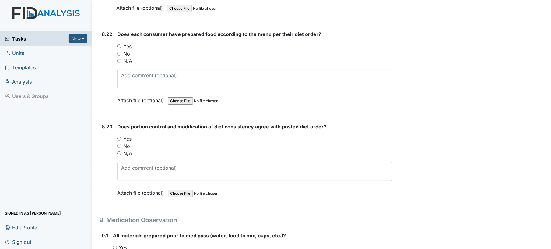
click at [120, 44] on input "Yes" at bounding box center [119, 46] width 4 height 4
radio input "true"
click at [120, 136] on input "Yes" at bounding box center [119, 138] width 4 height 4
radio input "true"
click at [181, 135] on div "Yes" at bounding box center [255, 138] width 276 height 7
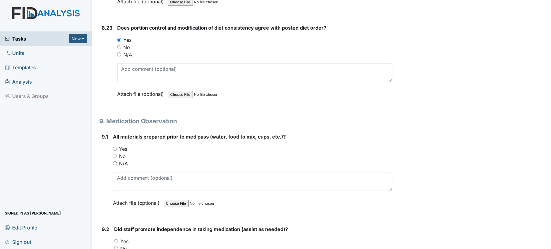
scroll to position [6694, 0]
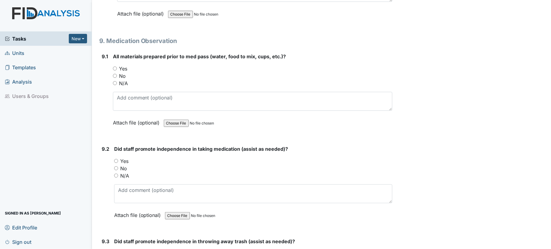
click at [114, 65] on div "Yes" at bounding box center [253, 68] width 280 height 7
click at [113, 65] on div "Yes" at bounding box center [253, 68] width 280 height 7
click at [116, 66] on input "Yes" at bounding box center [115, 68] width 4 height 4
radio input "true"
click at [116, 159] on input "Yes" at bounding box center [116, 161] width 4 height 4
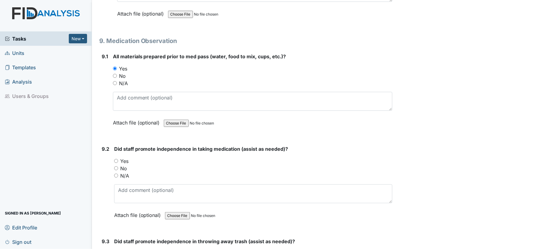
radio input "true"
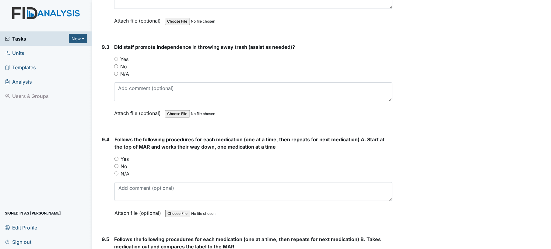
scroll to position [6908, 0]
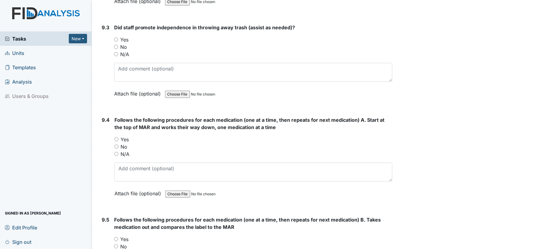
click at [115, 37] on input "Yes" at bounding box center [116, 39] width 4 height 4
radio input "true"
click at [133, 87] on div "Attach file (optional) You can upload .pdf, .txt, .jpg, .jpeg, .png, .csv, .xls…" at bounding box center [253, 94] width 279 height 15
click at [116, 137] on input "Yes" at bounding box center [117, 139] width 4 height 4
radio input "true"
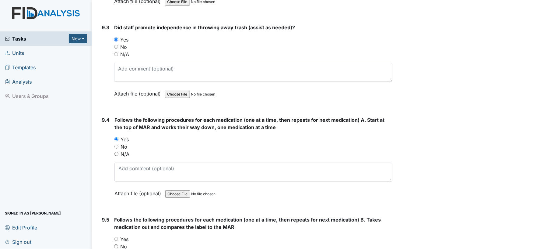
click at [177, 143] on div "No" at bounding box center [254, 146] width 278 height 7
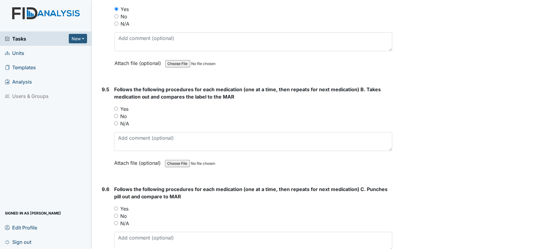
scroll to position [7054, 0]
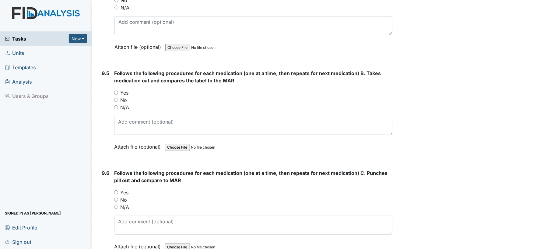
click at [168, 104] on div "N/A" at bounding box center [253, 107] width 279 height 7
click at [116, 90] on input "Yes" at bounding box center [116, 92] width 4 height 4
radio input "true"
click at [232, 104] on div "N/A" at bounding box center [253, 107] width 279 height 7
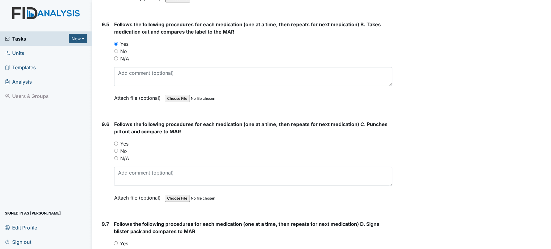
scroll to position [7151, 0]
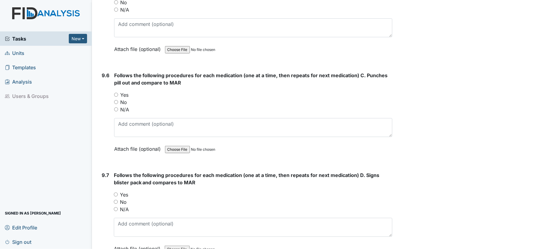
click at [116, 93] on input "Yes" at bounding box center [116, 95] width 4 height 4
radio input "true"
click at [116, 192] on input "Yes" at bounding box center [116, 194] width 4 height 4
radio input "true"
click at [177, 191] on div "Yes" at bounding box center [253, 194] width 279 height 7
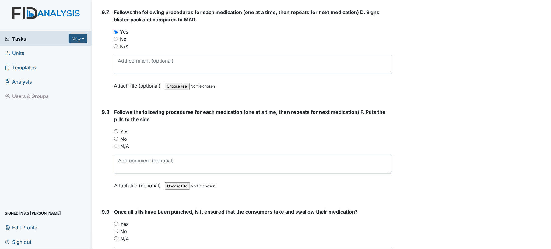
scroll to position [7346, 0]
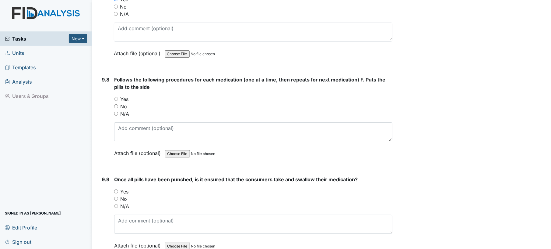
click at [119, 95] on div "Yes" at bounding box center [253, 98] width 279 height 7
click at [116, 97] on input "Yes" at bounding box center [116, 99] width 4 height 4
radio input "true"
click at [160, 95] on div "Yes" at bounding box center [253, 98] width 279 height 7
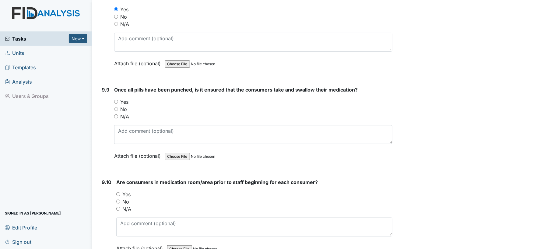
scroll to position [7460, 0]
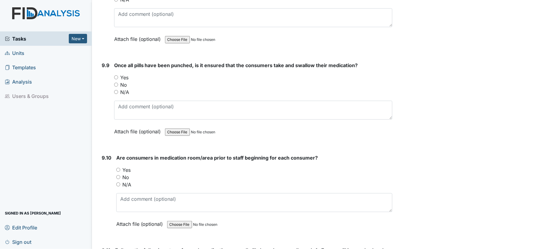
click at [165, 62] on div "Once all pills have been punched, is it ensured that the consumers take and swa…" at bounding box center [253, 101] width 279 height 78
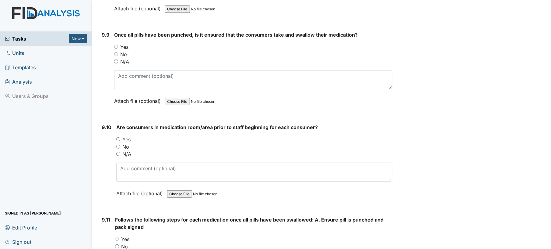
scroll to position [7493, 0]
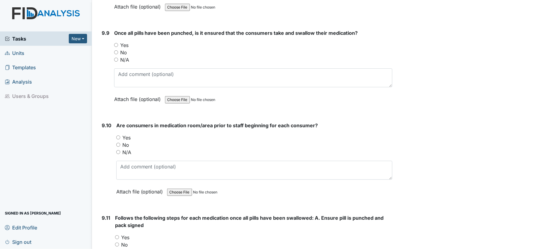
click at [116, 43] on input "Yes" at bounding box center [116, 45] width 4 height 4
radio input "true"
click at [164, 49] on div "No" at bounding box center [253, 52] width 279 height 7
click at [115, 122] on div "9.10 Are consumers in medication room/area prior to staff beginning for each co…" at bounding box center [246, 163] width 294 height 83
click at [117, 135] on input "Yes" at bounding box center [118, 137] width 4 height 4
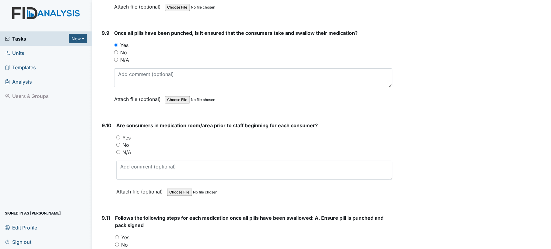
radio input "true"
click at [204, 141] on div "No" at bounding box center [254, 144] width 277 height 7
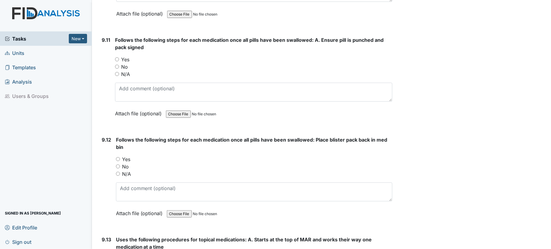
scroll to position [7672, 0]
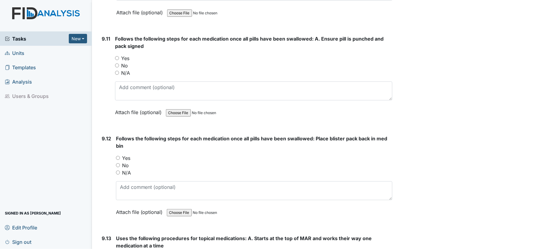
click at [117, 56] on input "Yes" at bounding box center [117, 58] width 4 height 4
radio input "true"
click at [116, 156] on input "Yes" at bounding box center [118, 158] width 4 height 4
radio input "true"
click at [198, 161] on div "No" at bounding box center [254, 164] width 277 height 7
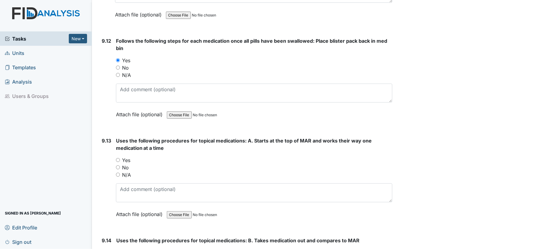
scroll to position [7785, 0]
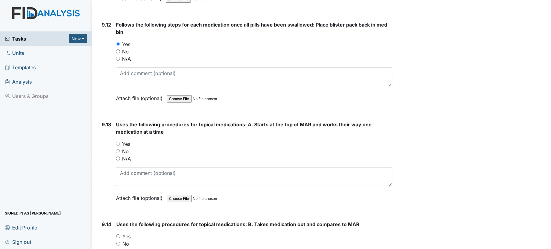
click at [119, 142] on input "Yes" at bounding box center [118, 144] width 4 height 4
radio input "true"
click at [172, 140] on div "Yes" at bounding box center [254, 143] width 277 height 7
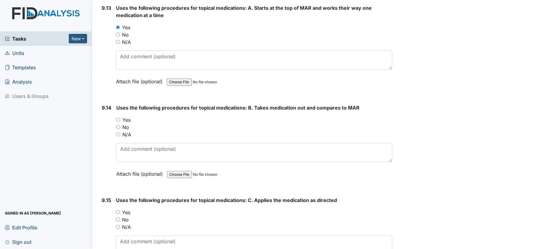
scroll to position [7915, 0]
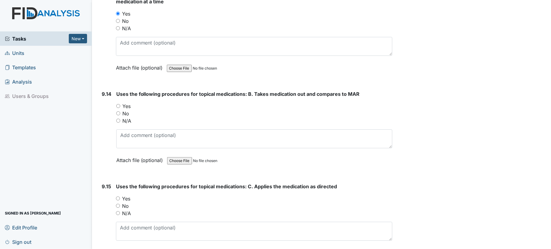
click at [120, 104] on input "Yes" at bounding box center [118, 106] width 4 height 4
radio input "true"
click at [175, 110] on div "No" at bounding box center [254, 113] width 277 height 7
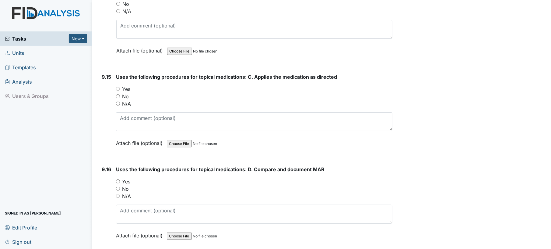
scroll to position [8045, 0]
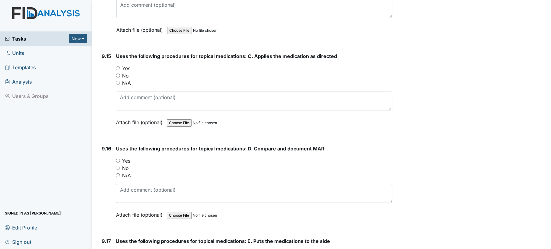
click at [119, 66] on input "Yes" at bounding box center [118, 68] width 4 height 4
radio input "true"
click at [119, 158] on input "Yes" at bounding box center [118, 160] width 4 height 4
radio input "true"
click at [185, 157] on div "Yes" at bounding box center [254, 160] width 277 height 7
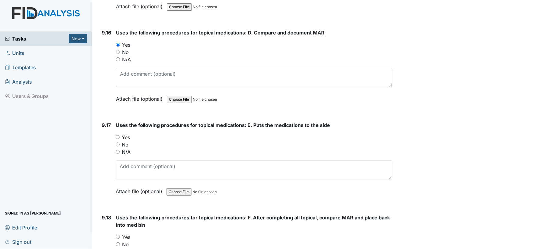
scroll to position [8240, 0]
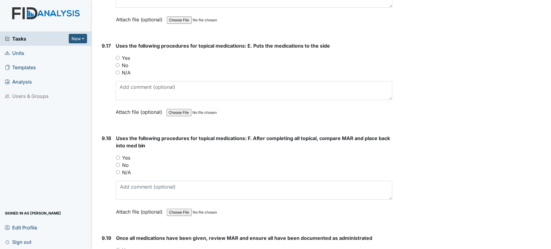
click at [119, 56] on input "Yes" at bounding box center [118, 58] width 4 height 4
radio input "true"
click at [116, 155] on input "Yes" at bounding box center [118, 157] width 4 height 4
radio input "true"
click at [197, 134] on div "Uses the following procedures for topical medications: F. After completing all …" at bounding box center [254, 176] width 277 height 85
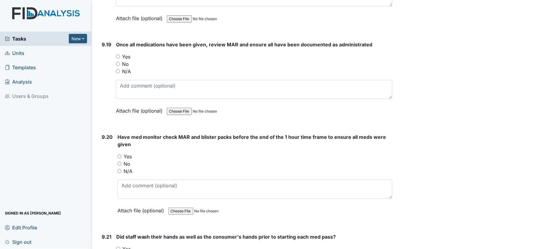
scroll to position [8435, 0]
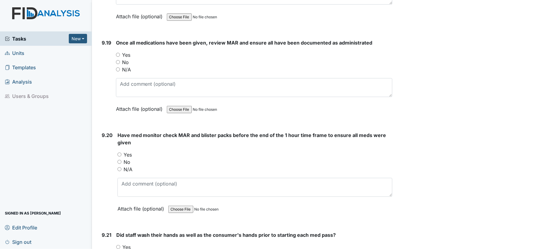
click at [120, 53] on input "Yes" at bounding box center [118, 55] width 4 height 4
radio input "true"
click at [184, 51] on div "Yes" at bounding box center [254, 54] width 277 height 7
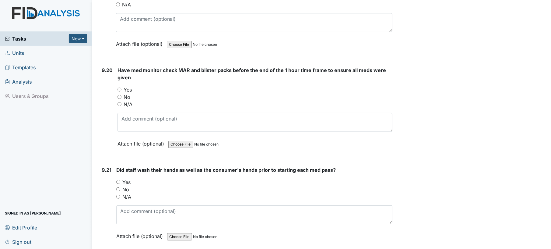
scroll to position [8516, 0]
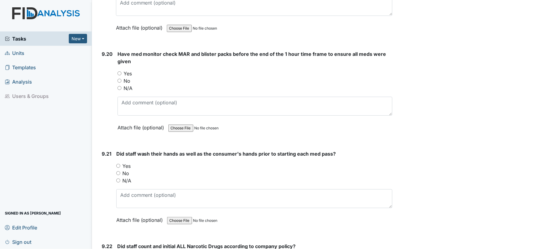
click at [120, 71] on input "Yes" at bounding box center [120, 73] width 4 height 4
radio input "true"
click at [183, 70] on div "Yes" at bounding box center [255, 73] width 275 height 7
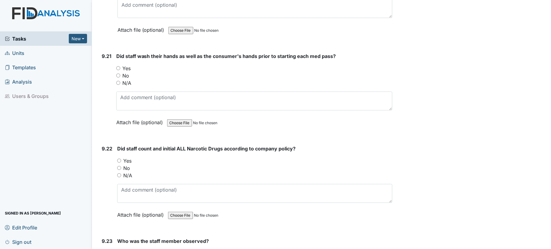
scroll to position [8630, 0]
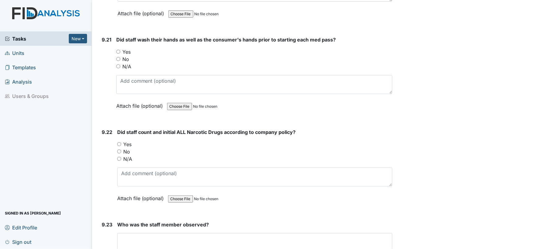
click at [116, 50] on input "Yes" at bounding box center [118, 52] width 4 height 4
radio input "true"
click at [170, 48] on div "Yes" at bounding box center [254, 51] width 277 height 7
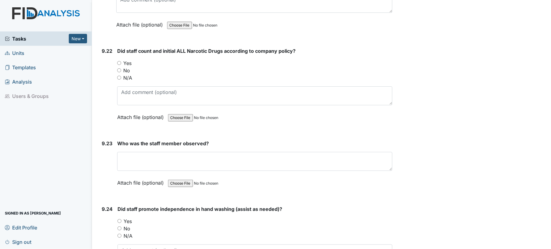
scroll to position [8728, 0]
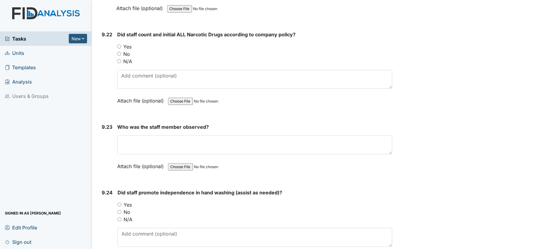
click at [118, 44] on input "Yes" at bounding box center [119, 46] width 4 height 4
radio input "true"
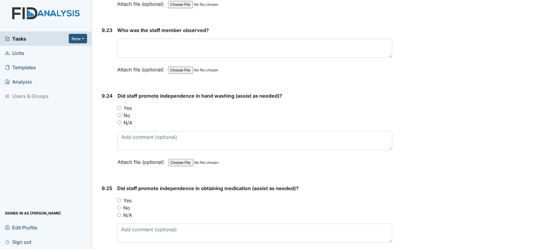
scroll to position [8825, 0]
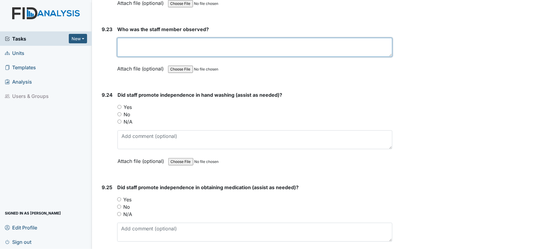
click at [160, 38] on textarea at bounding box center [255, 47] width 276 height 19
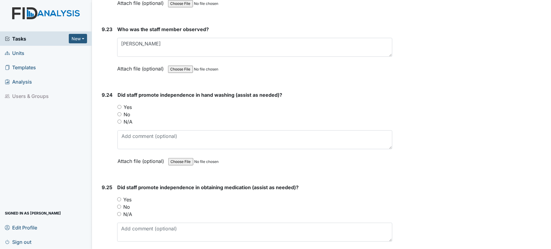
click at [183, 111] on div "No" at bounding box center [255, 114] width 275 height 7
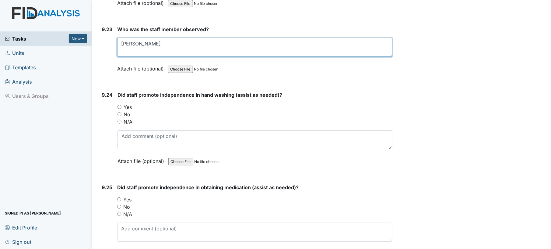
type textarea "Anthony"
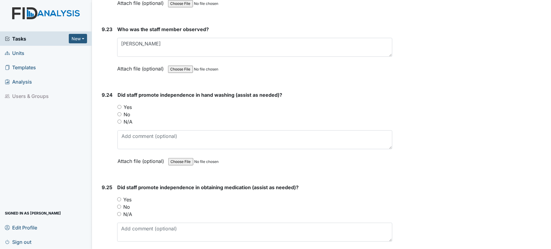
click at [194, 103] on div "Yes" at bounding box center [255, 106] width 275 height 7
click at [119, 105] on input "Yes" at bounding box center [120, 107] width 4 height 4
radio input "true"
click at [184, 111] on div "No" at bounding box center [255, 114] width 275 height 7
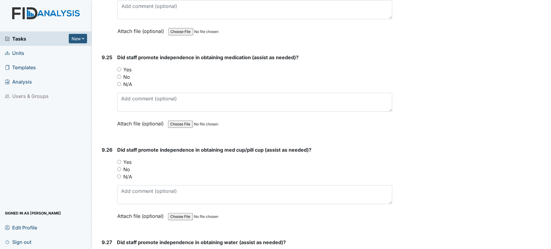
scroll to position [8971, 0]
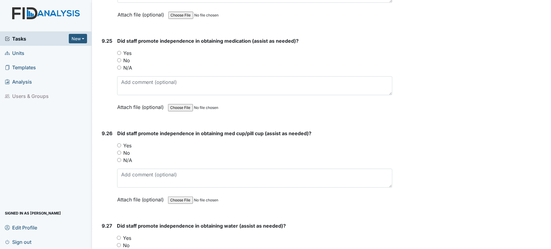
click at [118, 51] on input "Yes" at bounding box center [119, 53] width 4 height 4
radio input "true"
click at [130, 100] on div "Attach file (optional) You can upload .pdf, .txt, .jpg, .jpeg, .png, .csv, .xls…" at bounding box center [255, 107] width 276 height 15
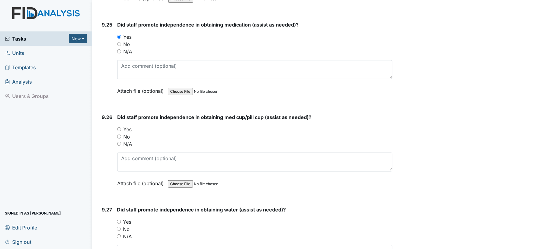
scroll to position [9020, 0]
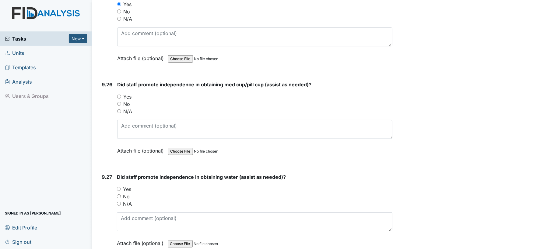
click at [119, 94] on input "Yes" at bounding box center [119, 96] width 4 height 4
radio input "true"
click at [166, 100] on div "No" at bounding box center [255, 103] width 276 height 7
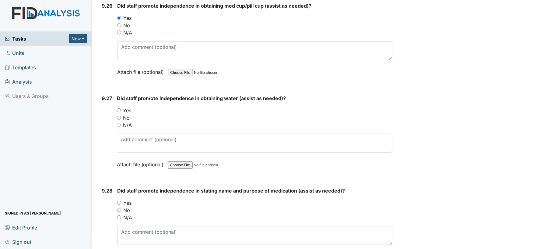
scroll to position [9101, 0]
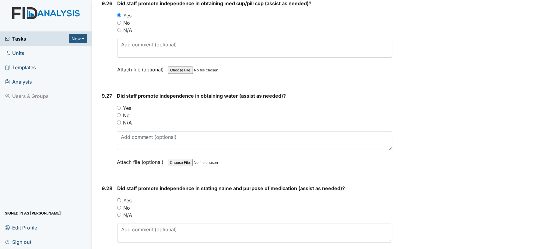
click at [117, 106] on input "Yes" at bounding box center [119, 108] width 4 height 4
radio input "true"
click at [174, 112] on div "No" at bounding box center [255, 115] width 276 height 7
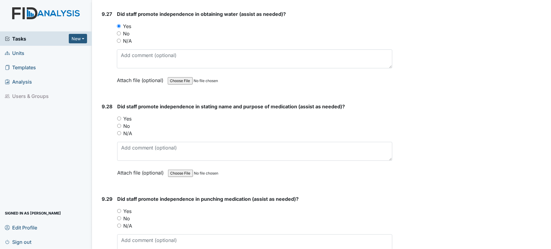
scroll to position [9199, 0]
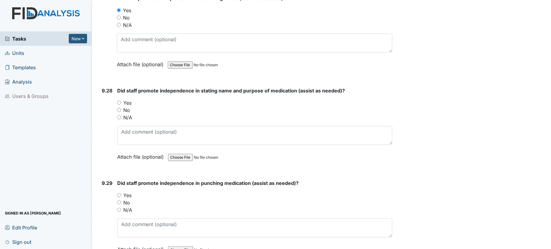
click at [119, 101] on input "Yes" at bounding box center [119, 103] width 4 height 4
radio input "true"
click at [172, 99] on div "Yes" at bounding box center [255, 102] width 276 height 7
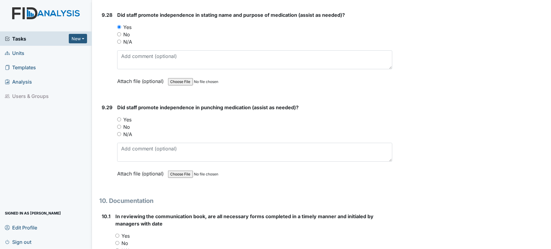
scroll to position [9313, 0]
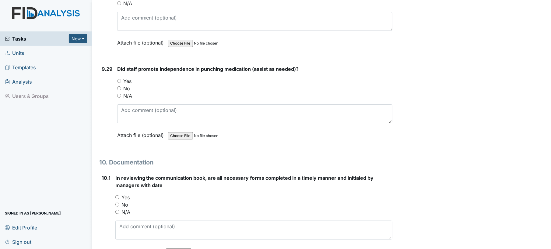
click at [118, 79] on input "Yes" at bounding box center [119, 81] width 4 height 4
radio input "true"
click at [175, 85] on div "No" at bounding box center [255, 88] width 276 height 7
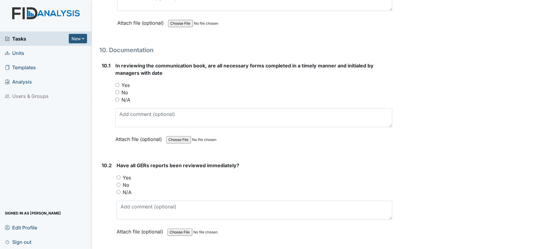
scroll to position [9426, 0]
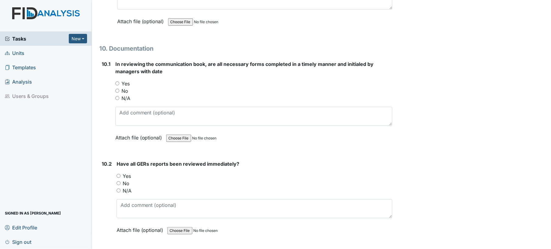
click at [118, 81] on input "Yes" at bounding box center [117, 83] width 4 height 4
radio input "true"
click at [117, 174] on input "Yes" at bounding box center [119, 176] width 4 height 4
radio input "true"
click at [176, 172] on div "Yes" at bounding box center [255, 175] width 276 height 7
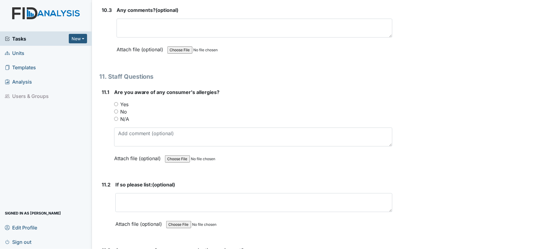
scroll to position [9686, 0]
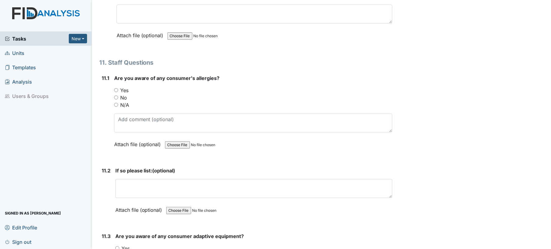
click at [117, 88] on input "Yes" at bounding box center [116, 90] width 4 height 4
radio input "true"
click at [286, 167] on strong "If so please list: (optional)" at bounding box center [254, 170] width 278 height 7
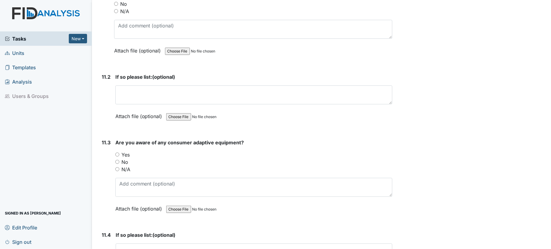
scroll to position [9784, 0]
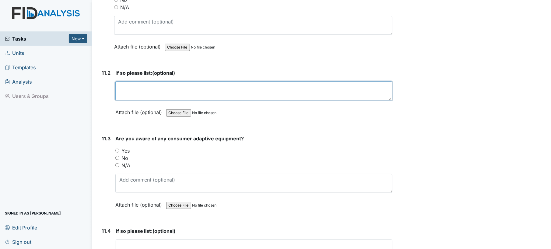
click at [226, 81] on textarea at bounding box center [254, 90] width 278 height 19
type textarea "medication errors"
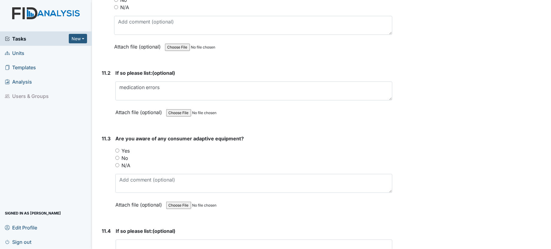
click at [147, 147] on div "Yes" at bounding box center [254, 150] width 278 height 7
click at [115, 135] on div "11.3 Are you aware of any consumer adaptive equipment? You must select one of t…" at bounding box center [246, 176] width 294 height 83
click at [167, 147] on div "Yes" at bounding box center [254, 150] width 278 height 7
click at [117, 148] on input "Yes" at bounding box center [117, 150] width 4 height 4
radio input "true"
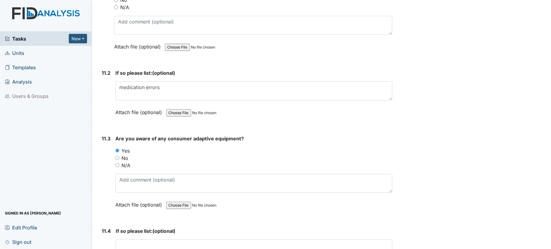
click at [190, 147] on div "Yes" at bounding box center [254, 150] width 278 height 7
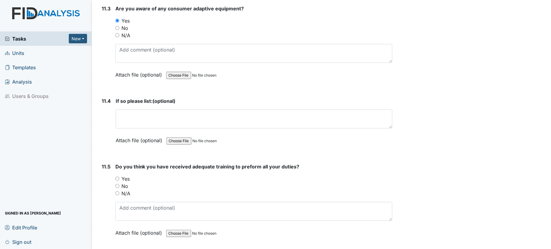
scroll to position [9914, 0]
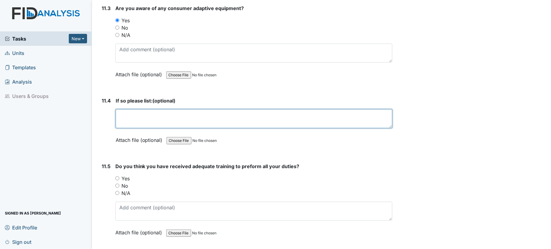
click at [168, 109] on textarea at bounding box center [254, 118] width 277 height 19
type textarea "multiple items, listed all verbally"
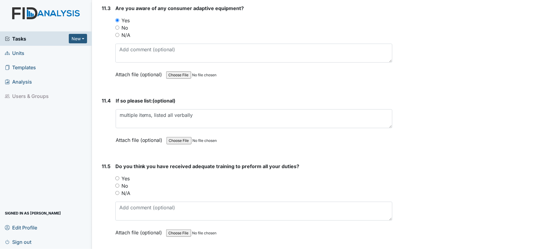
click at [147, 163] on span "Do you think you have received adequate training to preform all your duties?" at bounding box center [207, 166] width 184 height 6
click at [116, 176] on input "Yes" at bounding box center [117, 178] width 4 height 4
radio input "true"
click at [199, 162] on div "Do you think you have received adequate training to preform all your duties? Yo…" at bounding box center [254, 201] width 278 height 78
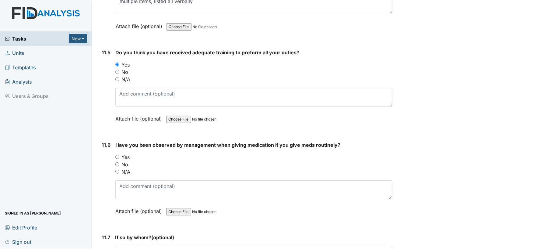
scroll to position [10044, 0]
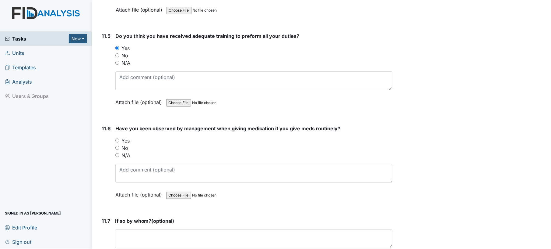
click at [116, 137] on div "Yes" at bounding box center [254, 140] width 278 height 7
click at [116, 138] on input "Yes" at bounding box center [117, 140] width 4 height 4
radio input "true"
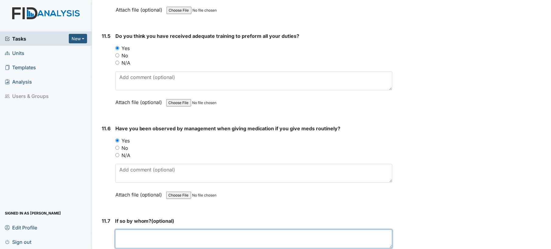
click at [159, 229] on textarea at bounding box center [254, 238] width 278 height 19
type textarea "a"
type textarea "[PERSON_NAME]"
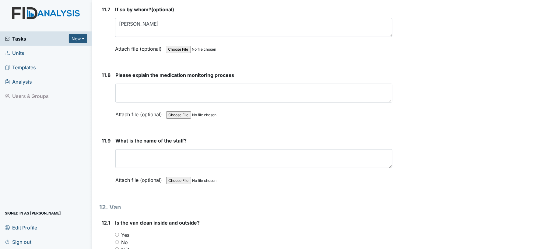
scroll to position [10271, 0]
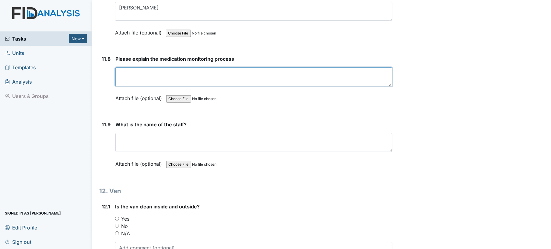
click at [300, 67] on textarea at bounding box center [254, 76] width 278 height 19
type textarea "meds should be checked with in an hour"
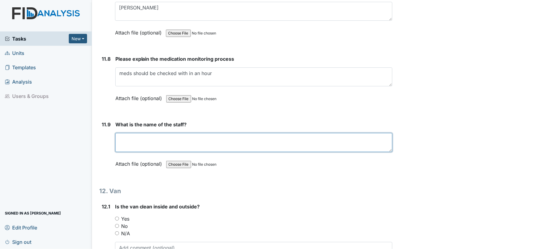
click at [276, 133] on textarea at bounding box center [254, 142] width 278 height 19
type textarea "Anthony"
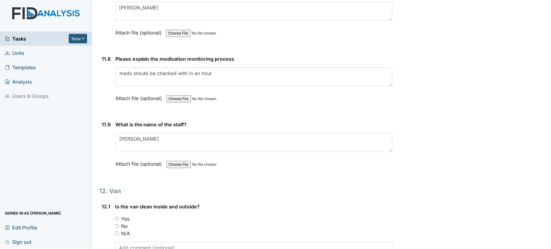
click at [115, 216] on input "Yes" at bounding box center [117, 218] width 4 height 4
radio input "true"
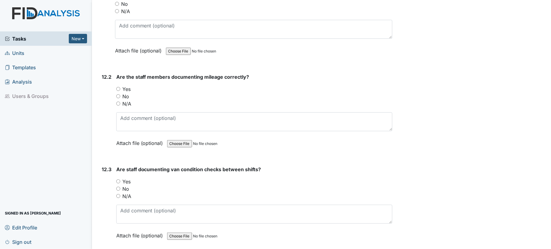
scroll to position [10499, 0]
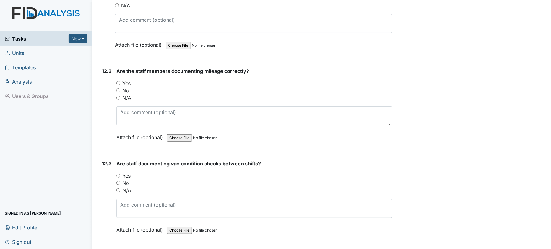
click at [118, 81] on input "Yes" at bounding box center [118, 83] width 4 height 4
radio input "true"
click at [118, 173] on input "Yes" at bounding box center [118, 175] width 4 height 4
radio input "true"
click at [187, 179] on div "No" at bounding box center [254, 182] width 277 height 7
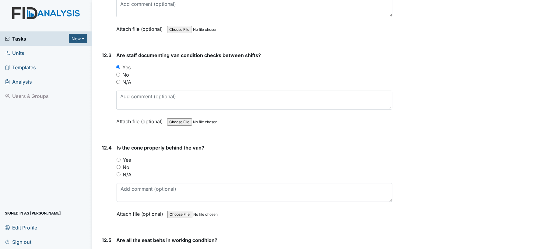
scroll to position [10667, 0]
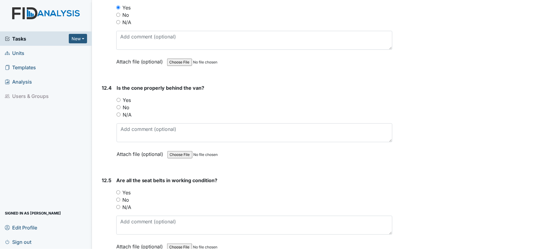
click at [120, 98] on input "Yes" at bounding box center [119, 100] width 4 height 4
radio input "true"
click at [119, 190] on input "Yes" at bounding box center [118, 192] width 4 height 4
radio input "true"
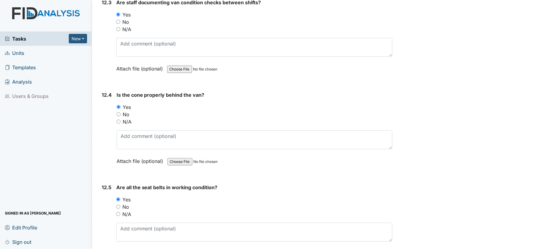
scroll to position [10673, 0]
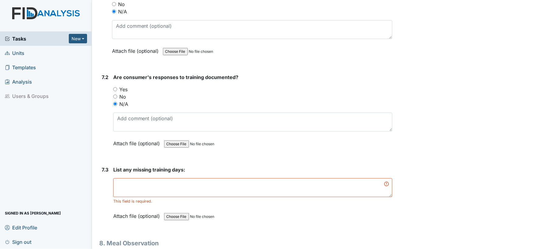
scroll to position [4432, 0]
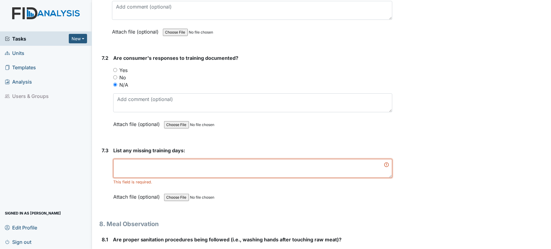
click at [328, 160] on textarea at bounding box center [253, 168] width 280 height 19
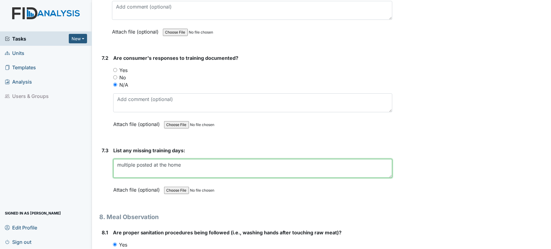
type textarea "multiple posted at the home"
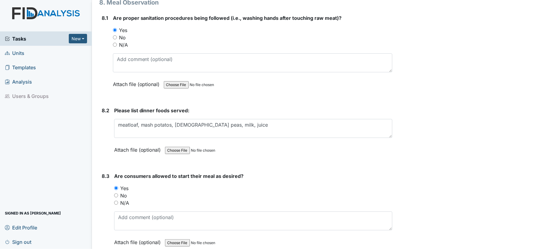
scroll to position [4665, 0]
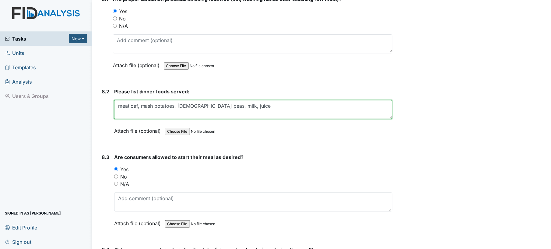
type textarea "meatloaf, mash potatoes, chick peas, milk, juice"
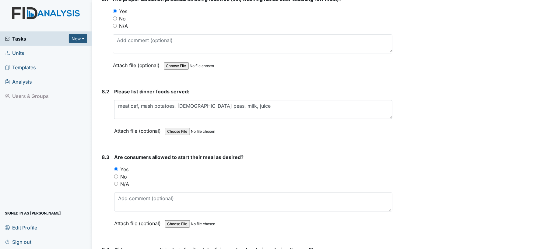
click at [278, 124] on div "Attach file (optional) You can upload .pdf, .txt, .jpg, .jpeg, .png, .csv, .xls…" at bounding box center [253, 131] width 279 height 15
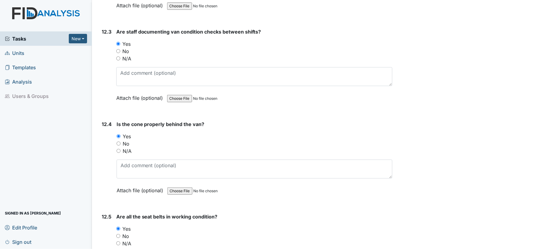
scroll to position [10667, 0]
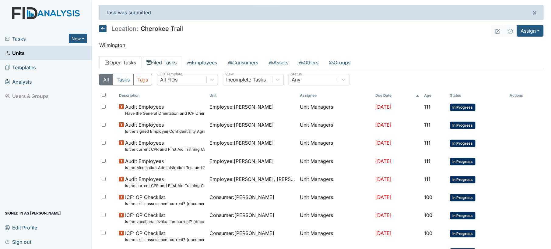
click at [172, 66] on link "Filed Tasks" at bounding box center [161, 62] width 41 height 13
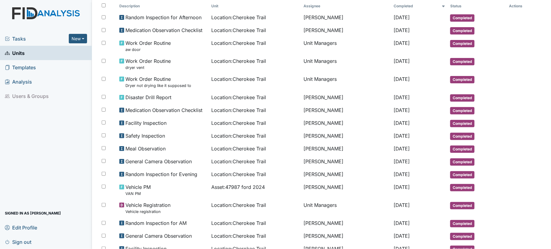
scroll to position [90, 0]
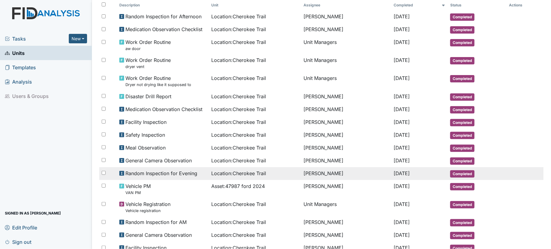
click at [339, 173] on td "[PERSON_NAME]" at bounding box center [346, 173] width 90 height 13
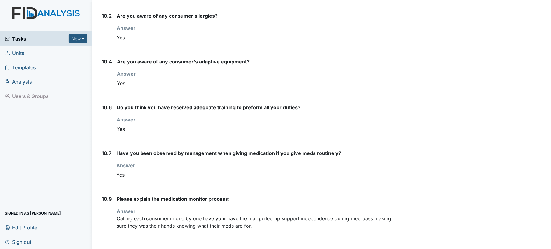
scroll to position [4044, 0]
